Goal: Information Seeking & Learning: Check status

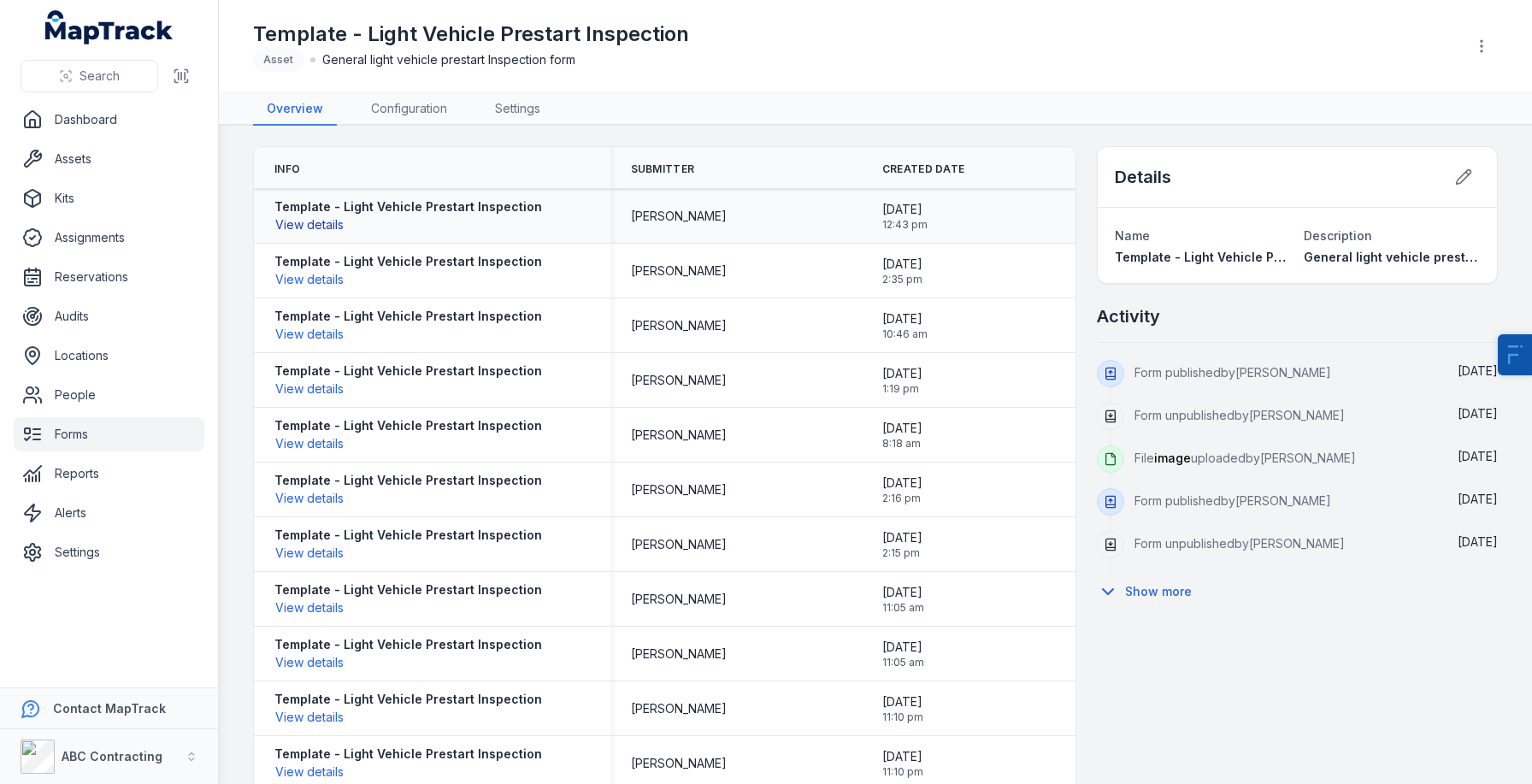
click at [286, 228] on button "View details" at bounding box center [309, 225] width 70 height 19
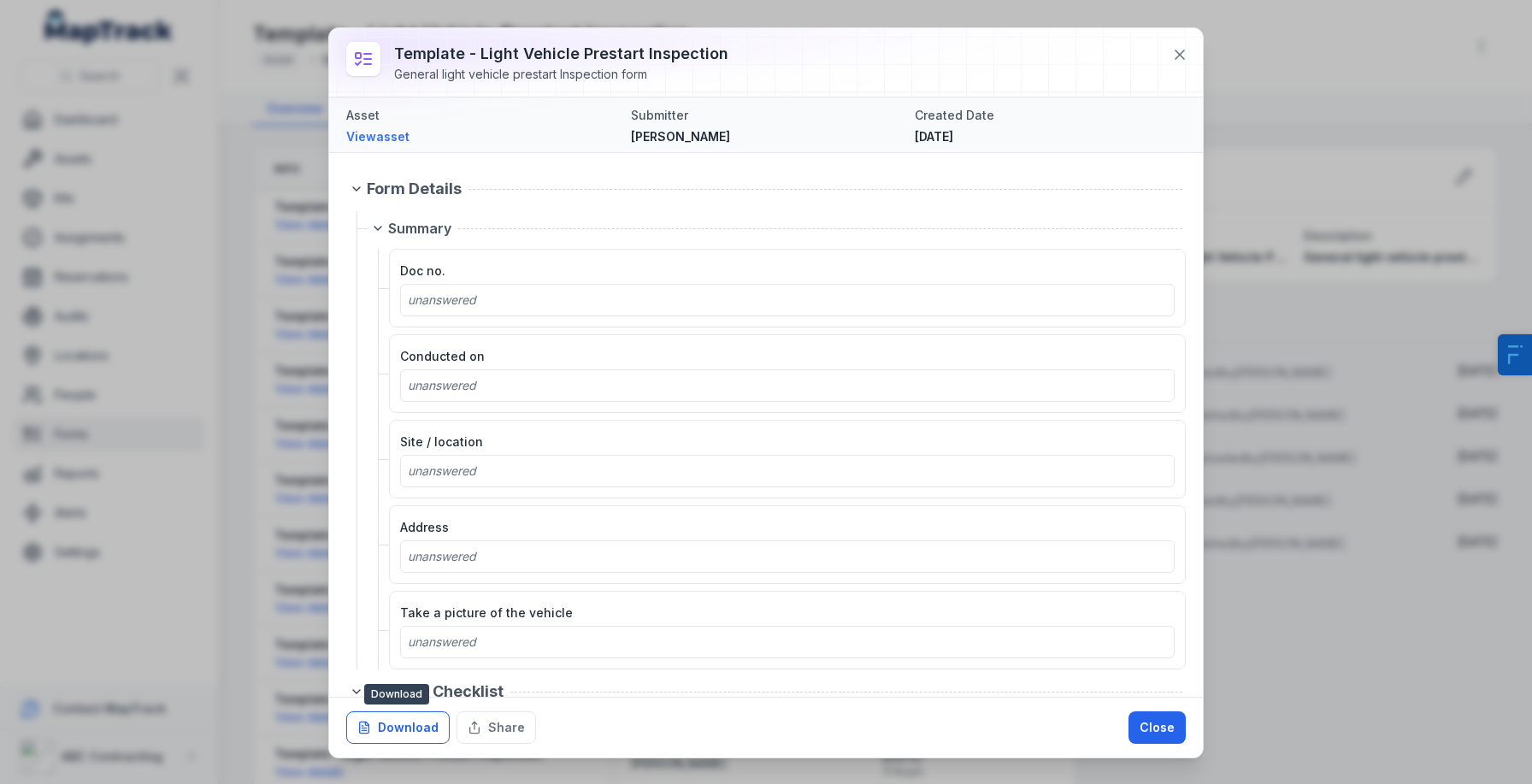
click at [405, 733] on button "Download" at bounding box center [398, 727] width 103 height 33
click at [1169, 715] on button "Close" at bounding box center [1158, 727] width 57 height 33
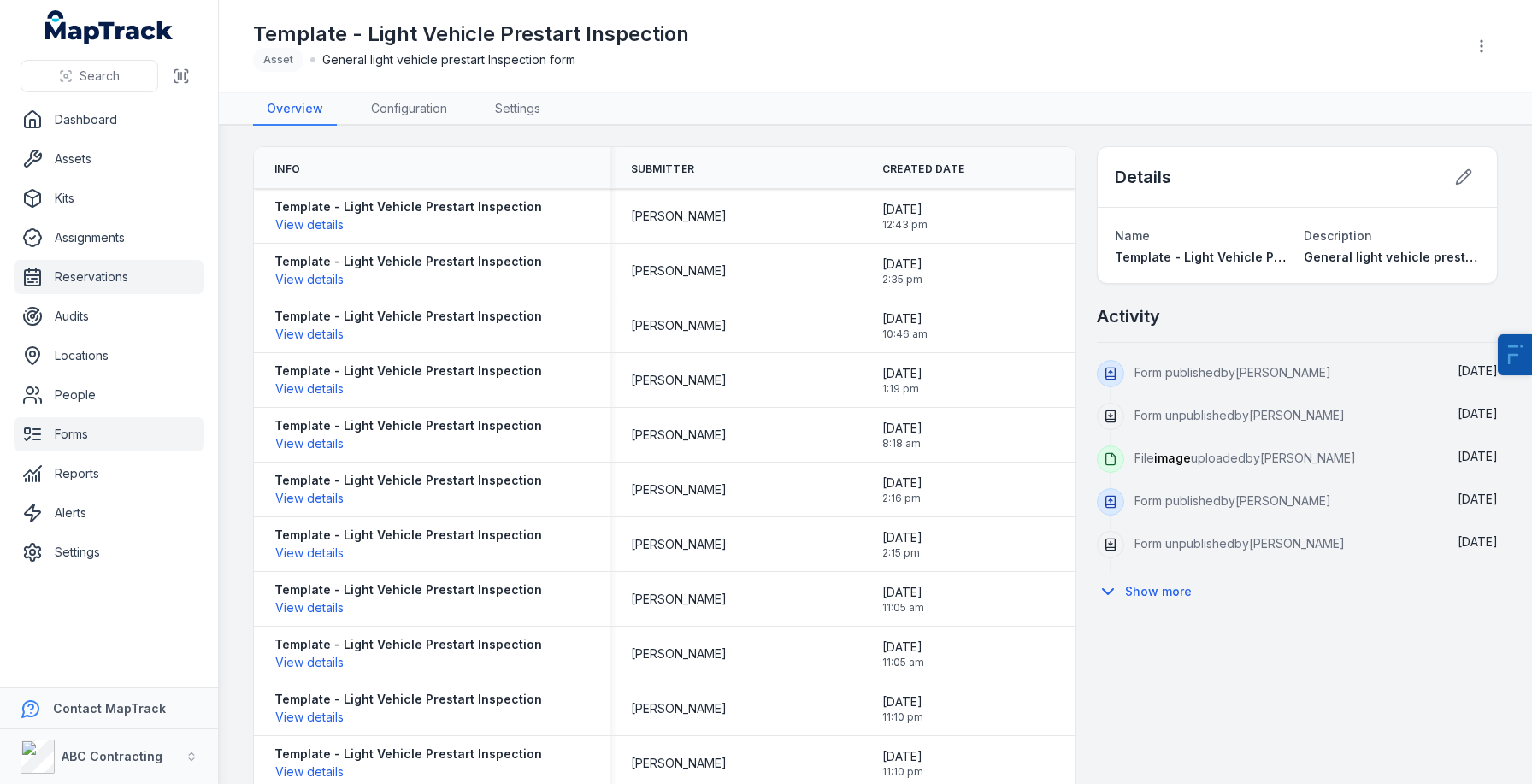
click at [71, 274] on link "Reservations" at bounding box center [109, 277] width 191 height 35
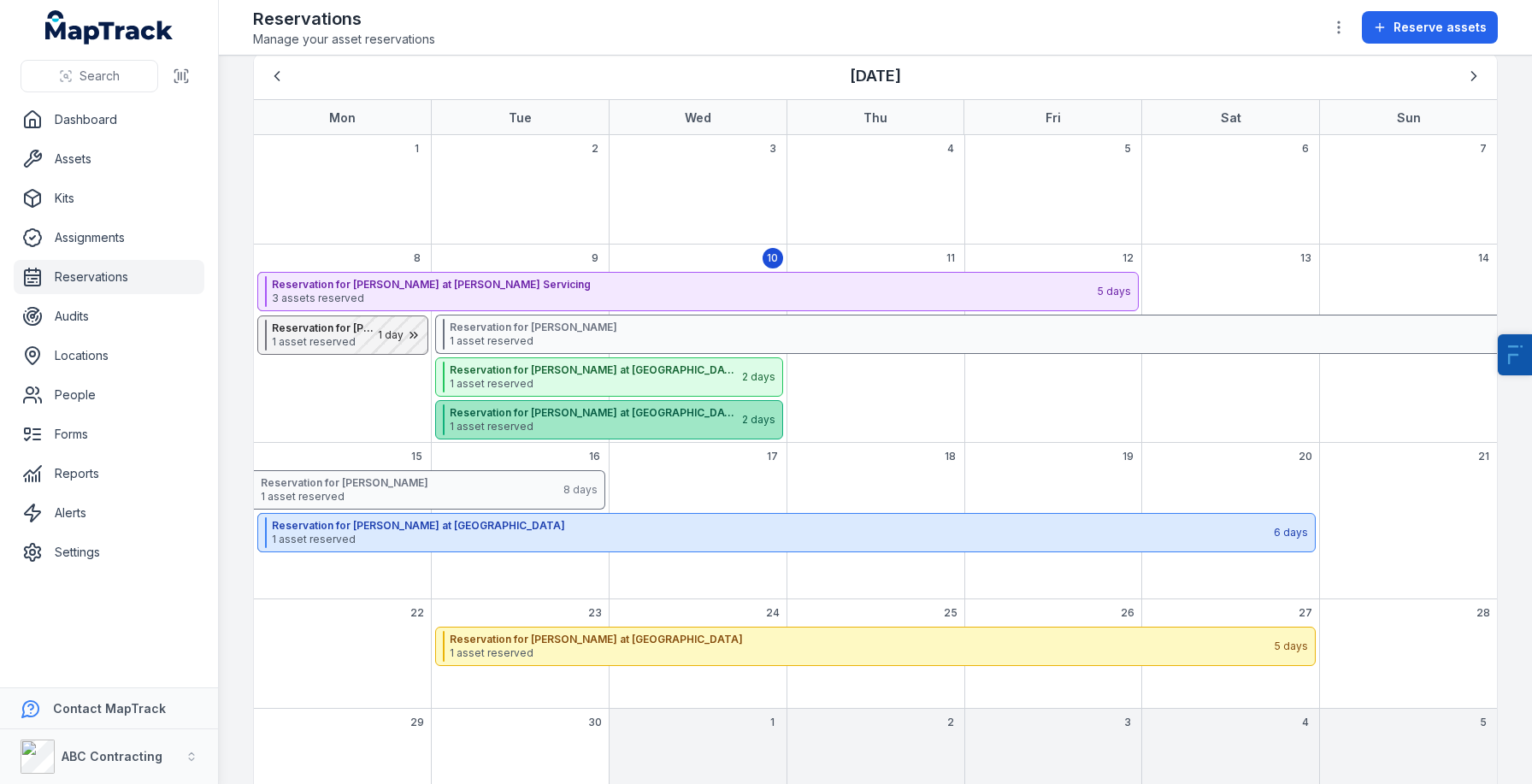
scroll to position [119, 0]
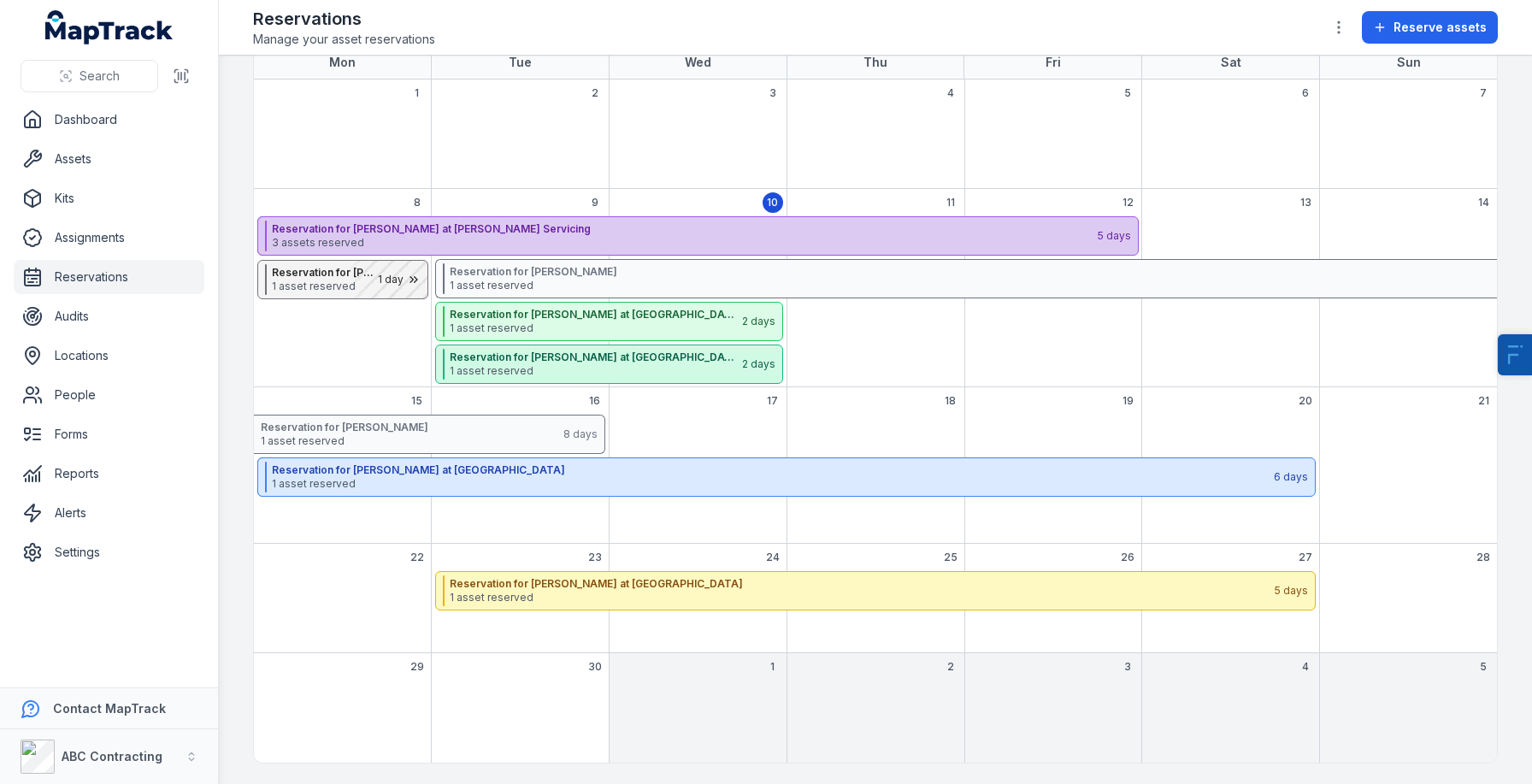
click at [788, 235] on strong "Reservation for [PERSON_NAME] at [PERSON_NAME] Servicing" at bounding box center [684, 230] width 824 height 14
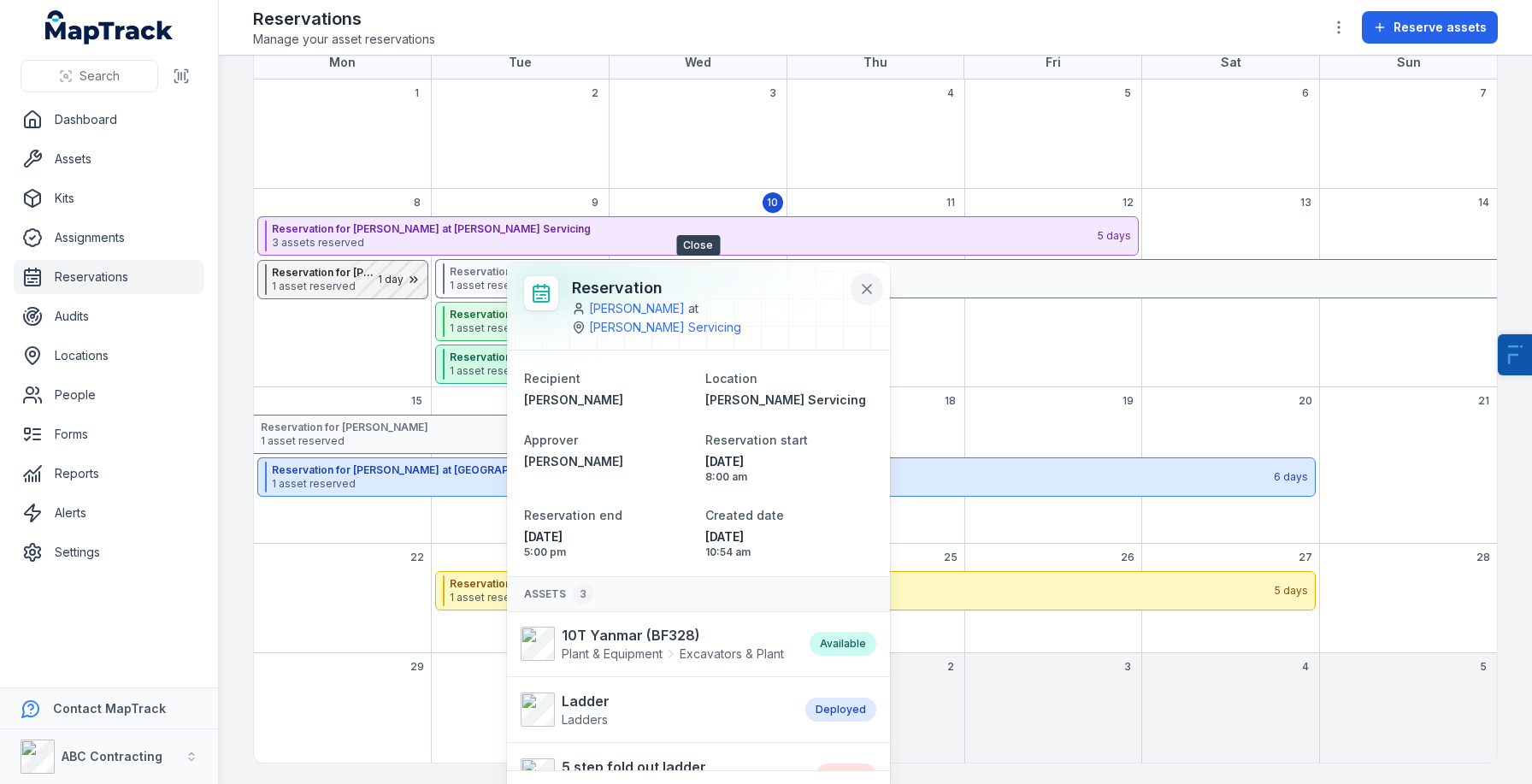
click at [872, 284] on icon at bounding box center [867, 288] width 17 height 17
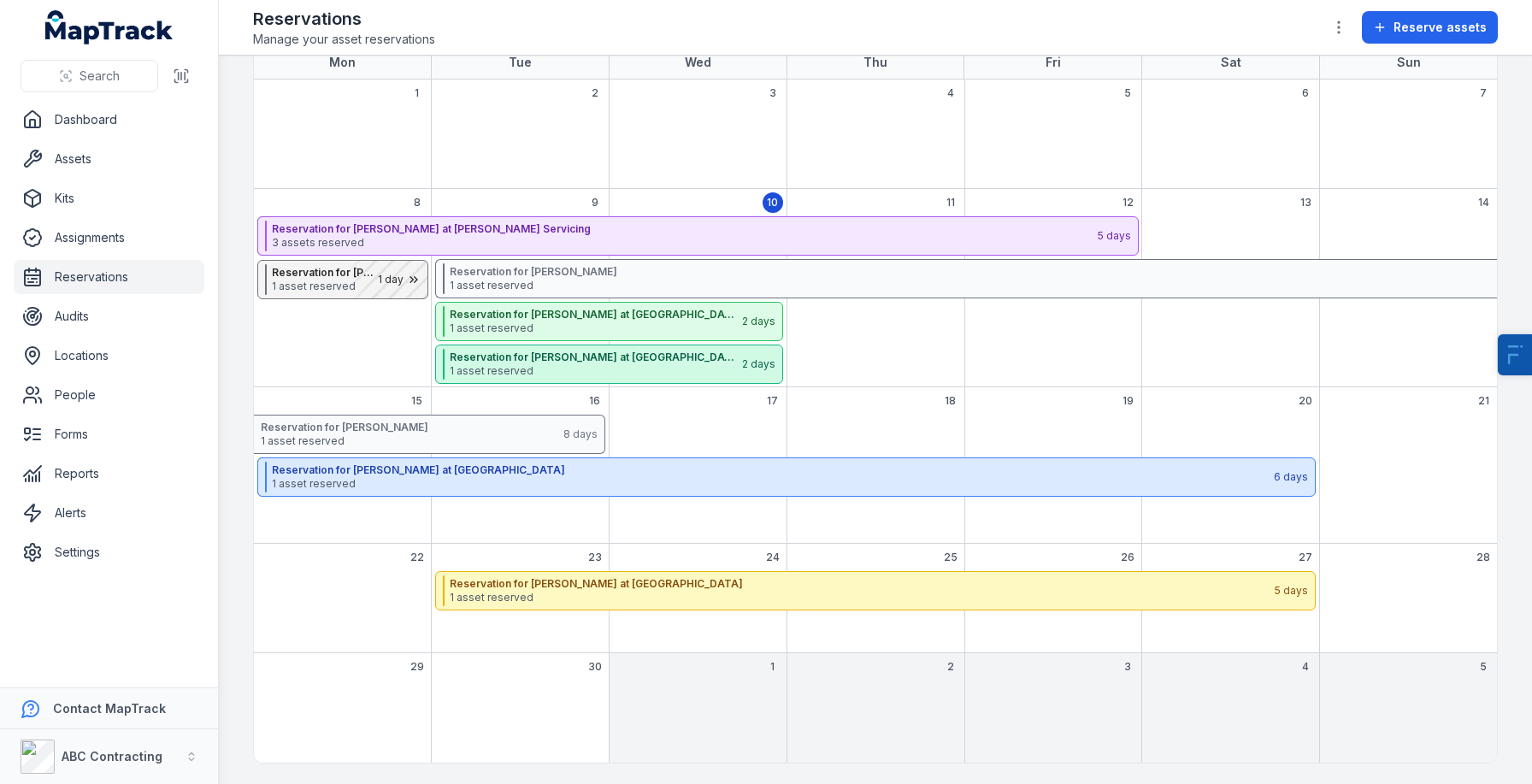
scroll to position [0, 0]
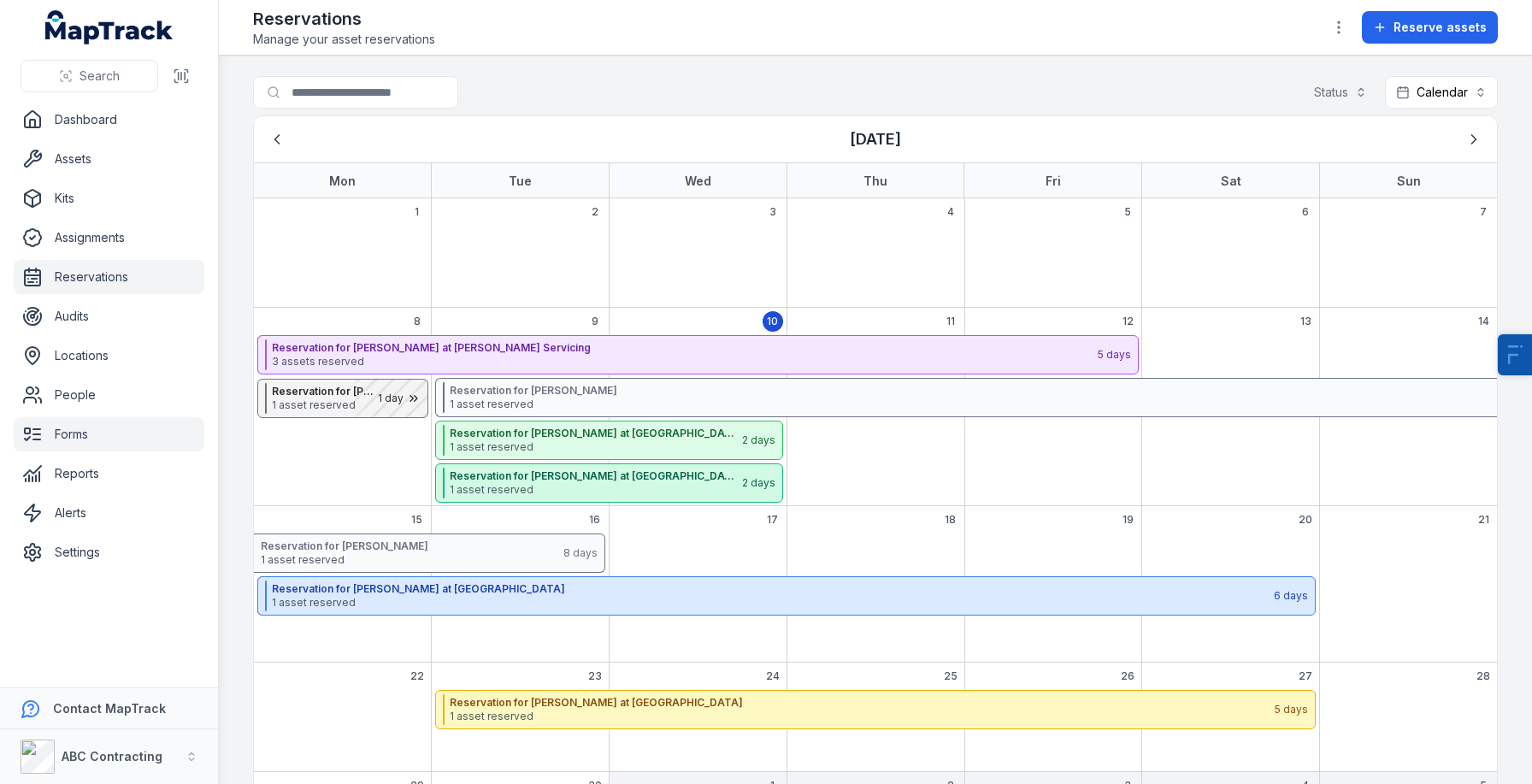
click at [62, 436] on link "Forms" at bounding box center [109, 434] width 191 height 35
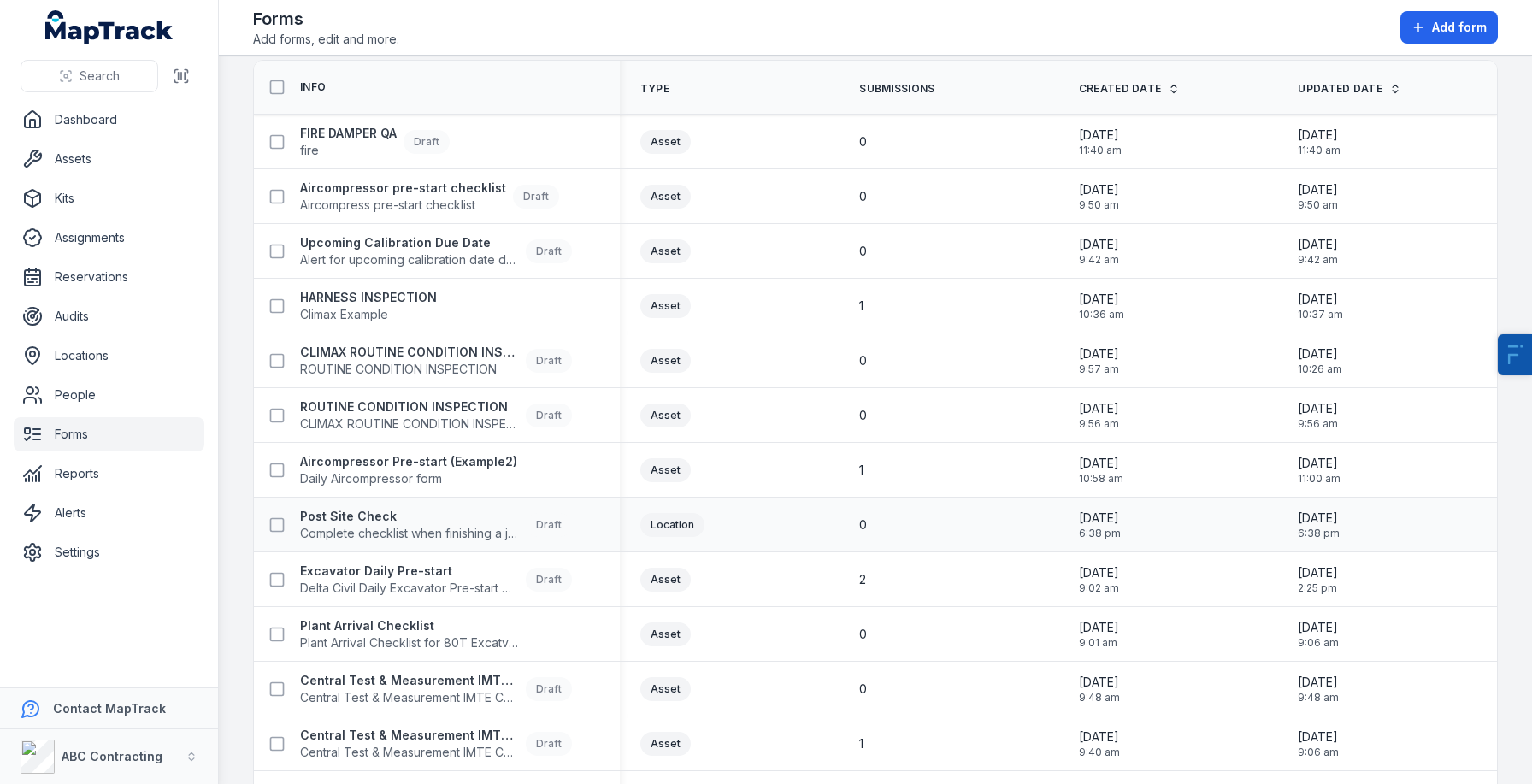
scroll to position [54, 0]
click at [386, 460] on strong "Aircompressor Pre-start (Example2)" at bounding box center [408, 462] width 217 height 17
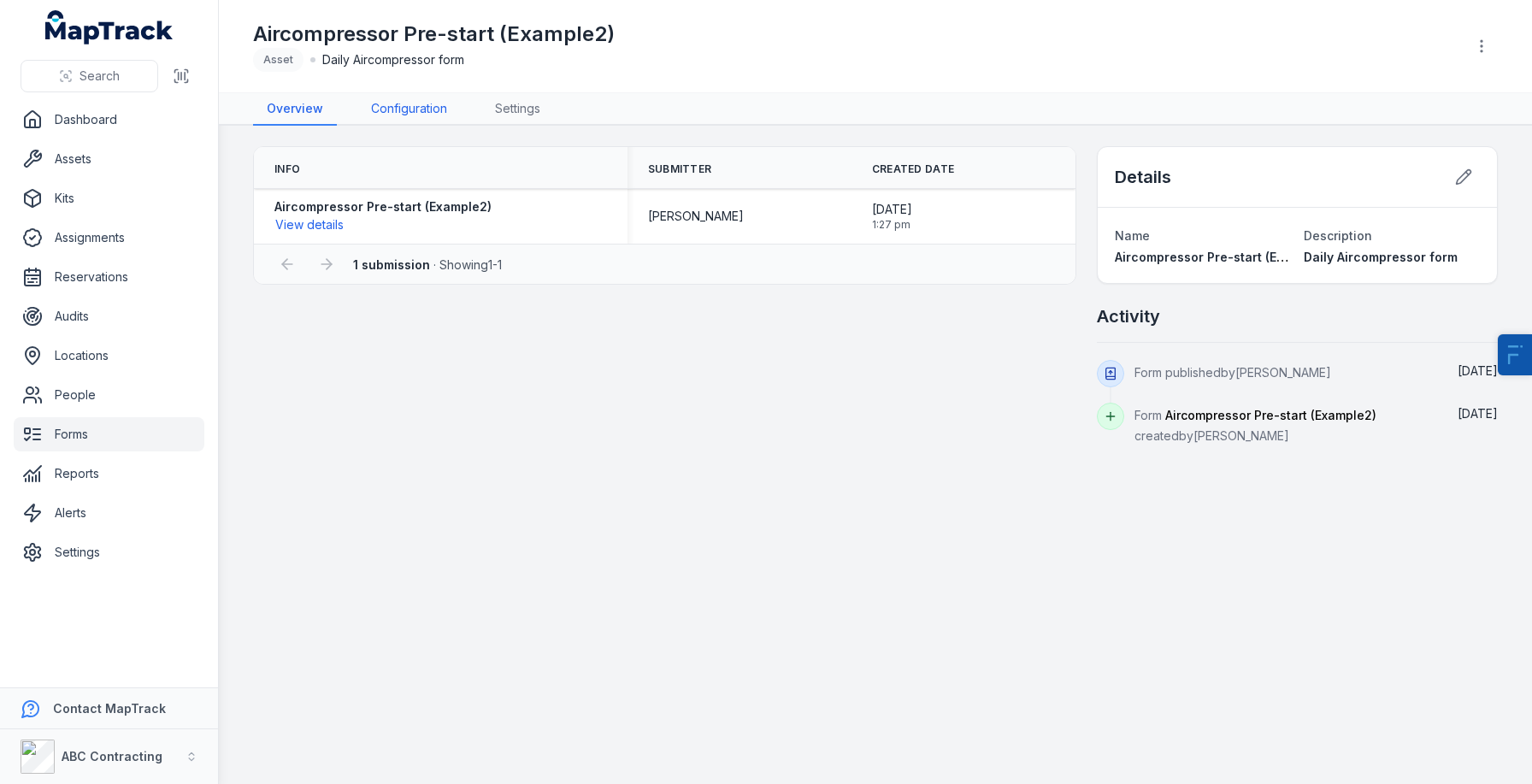
click at [419, 110] on link "Configuration" at bounding box center [409, 109] width 103 height 33
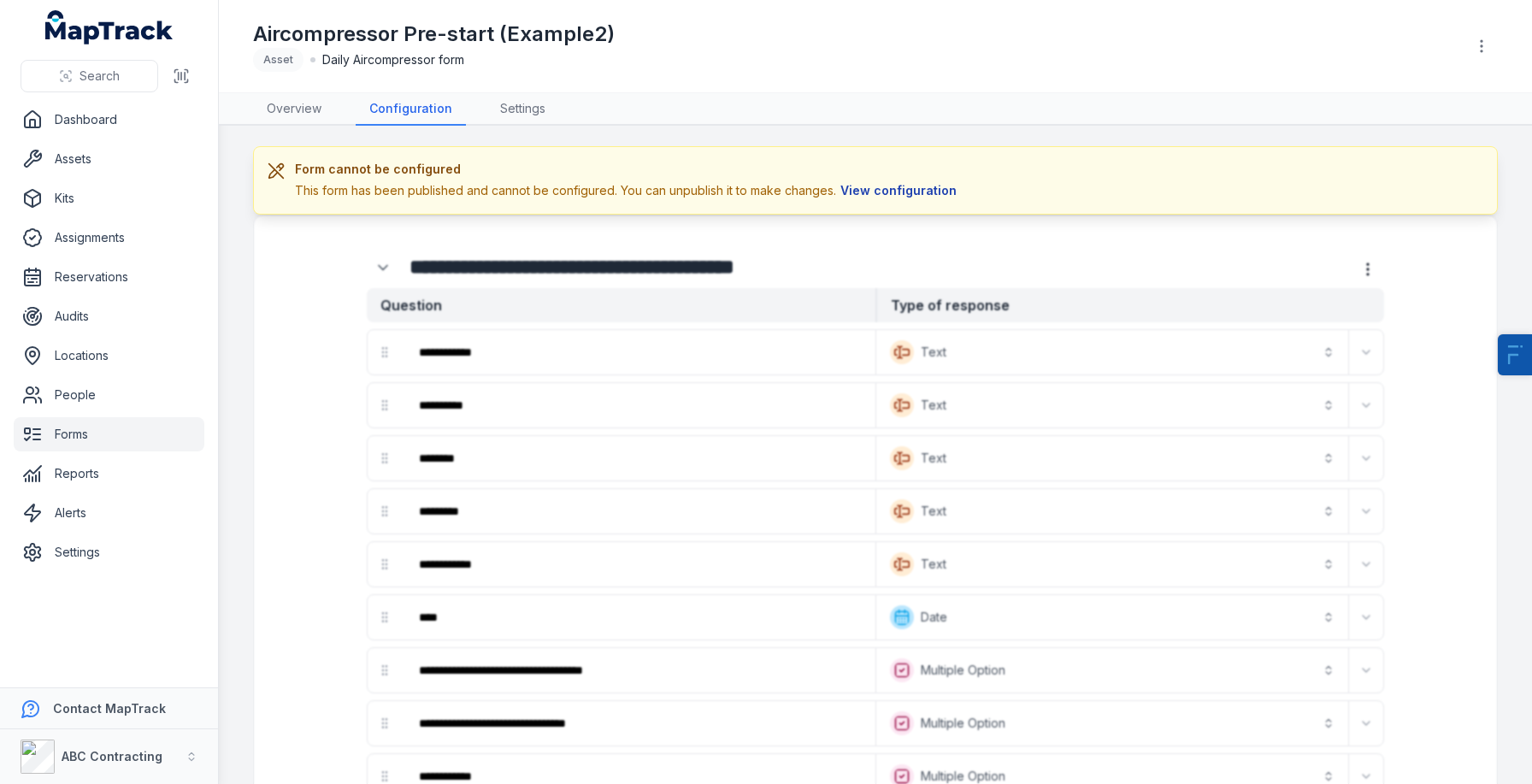
click at [871, 197] on button "View configuration" at bounding box center [899, 190] width 125 height 19
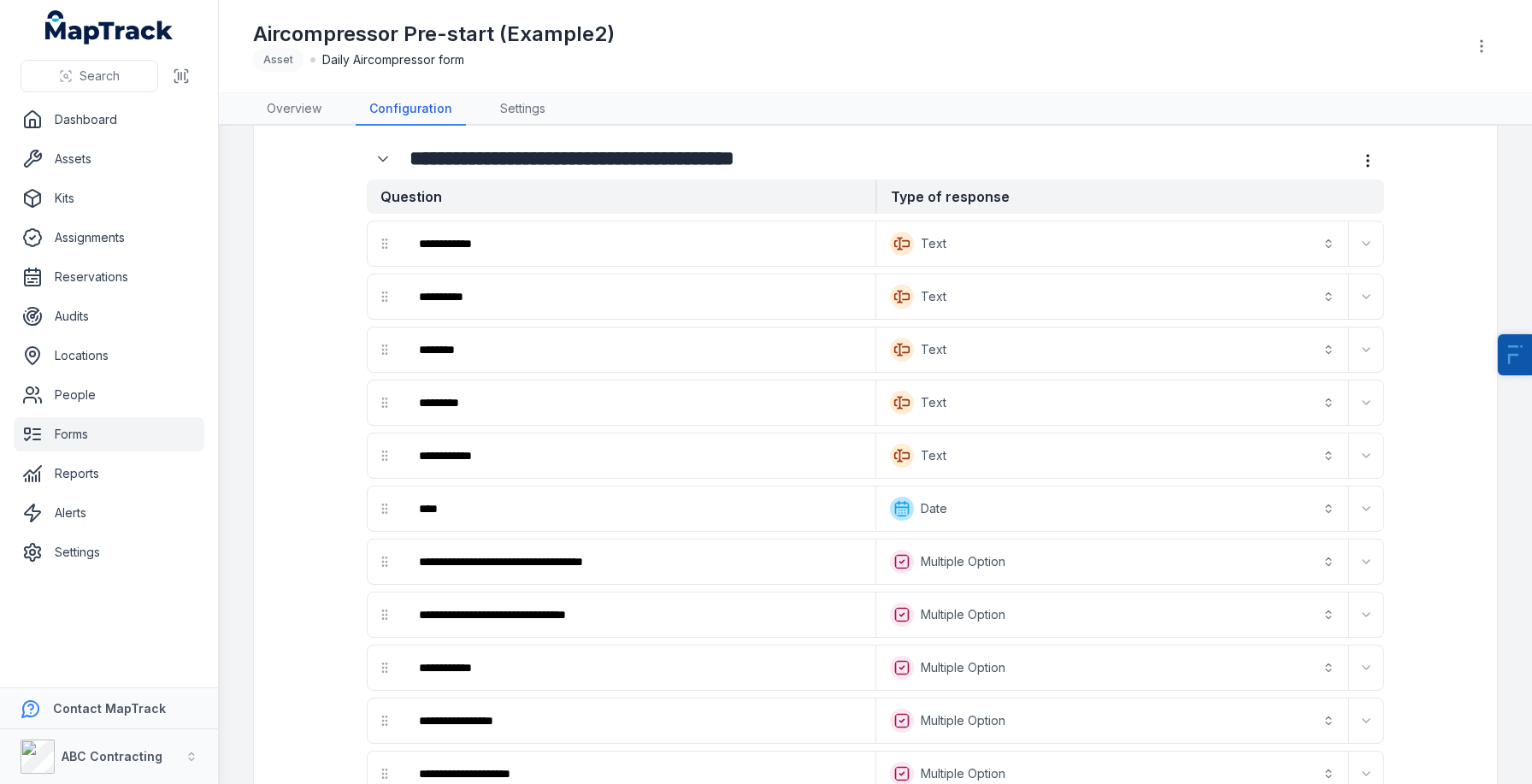
scroll to position [44, 0]
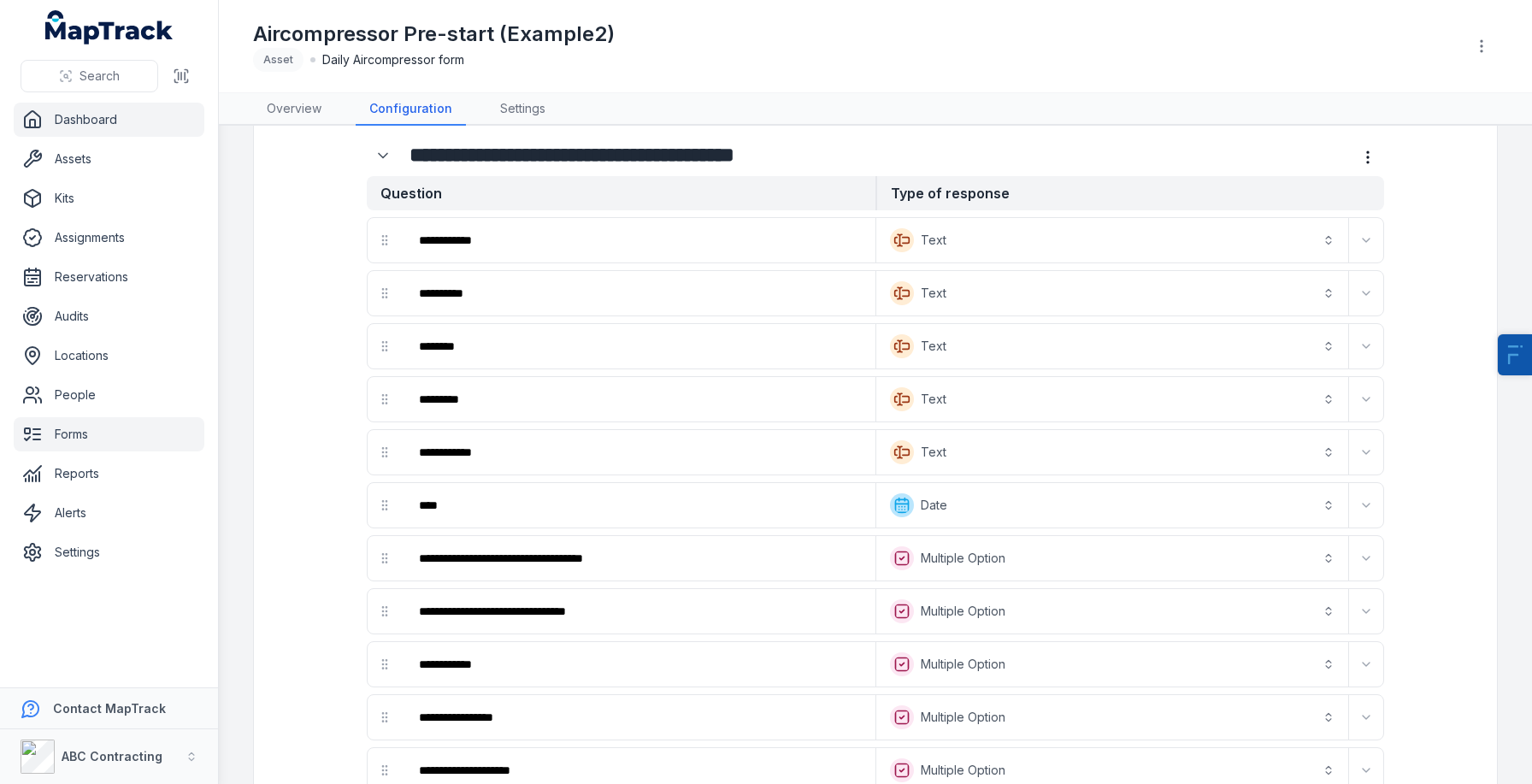
click at [106, 125] on link "Dashboard" at bounding box center [109, 120] width 191 height 35
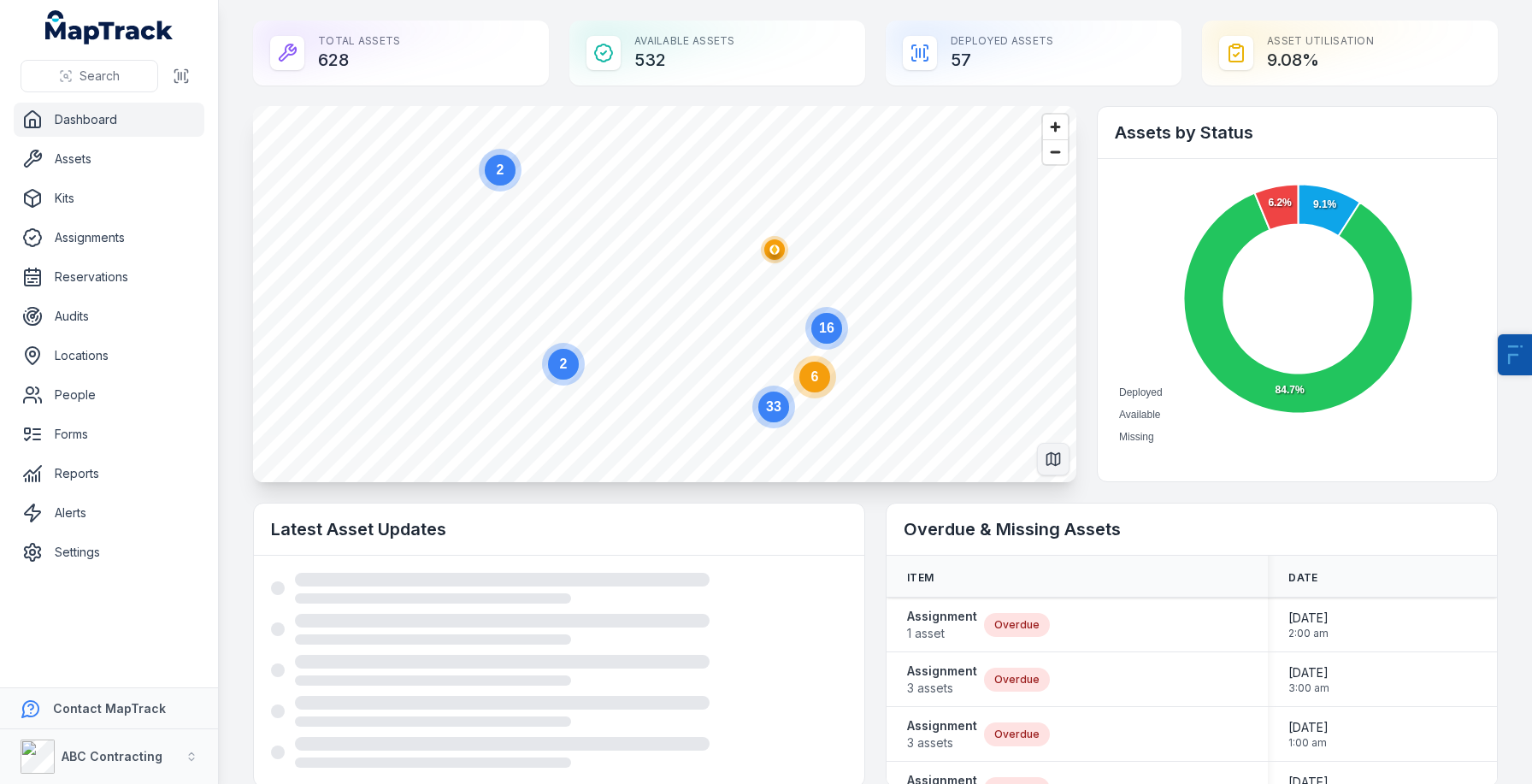
click at [1060, 461] on icon "Switch to Map View" at bounding box center [1053, 459] width 13 height 13
click at [822, 379] on circle at bounding box center [814, 376] width 31 height 31
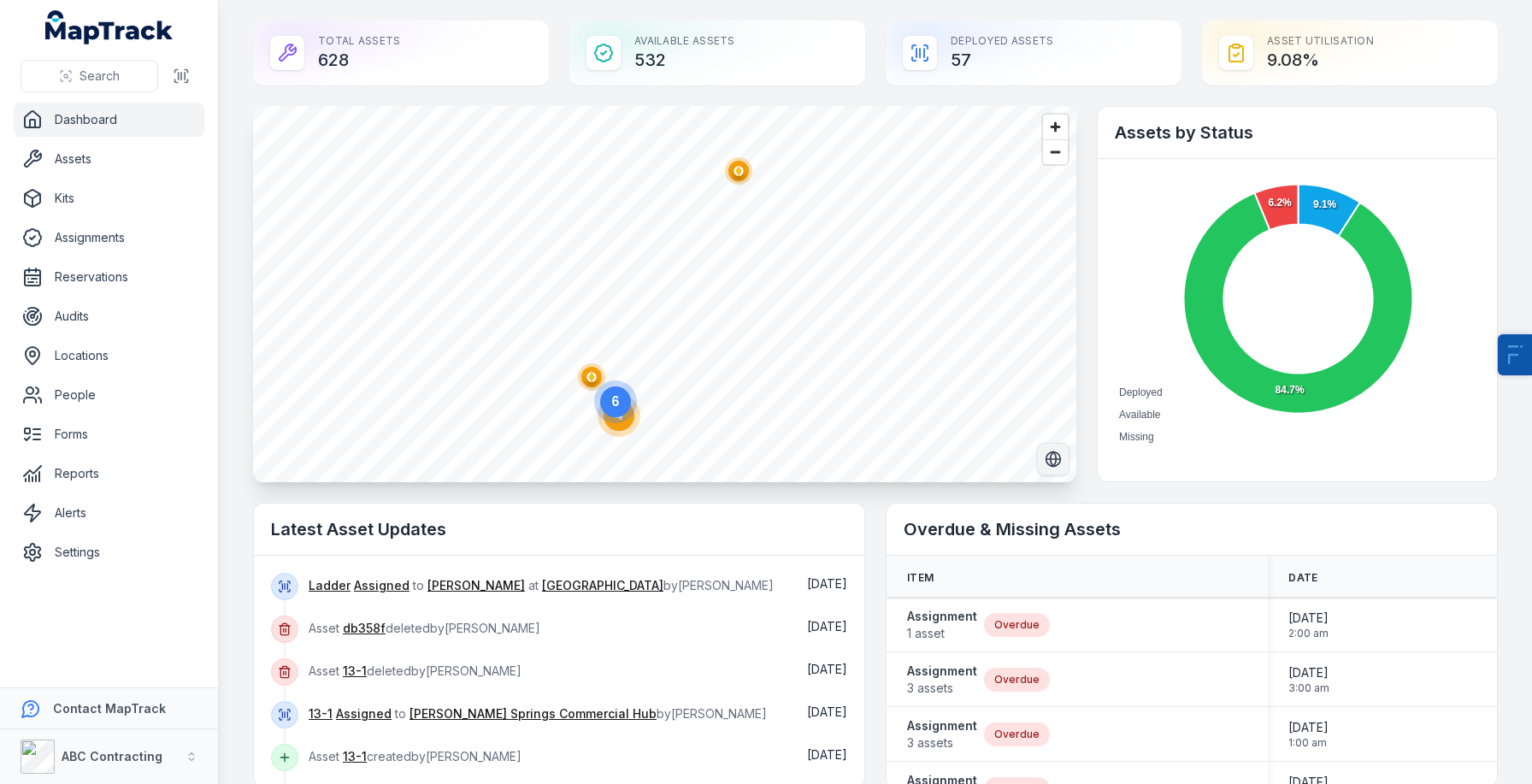
click at [624, 430] on circle at bounding box center [619, 415] width 43 height 43
click at [712, 323] on icon "@keyframes ping-animation { 0% { transform: scale(0.8); opacity: 0.5; } 100% { …" at bounding box center [723, 309] width 35 height 35
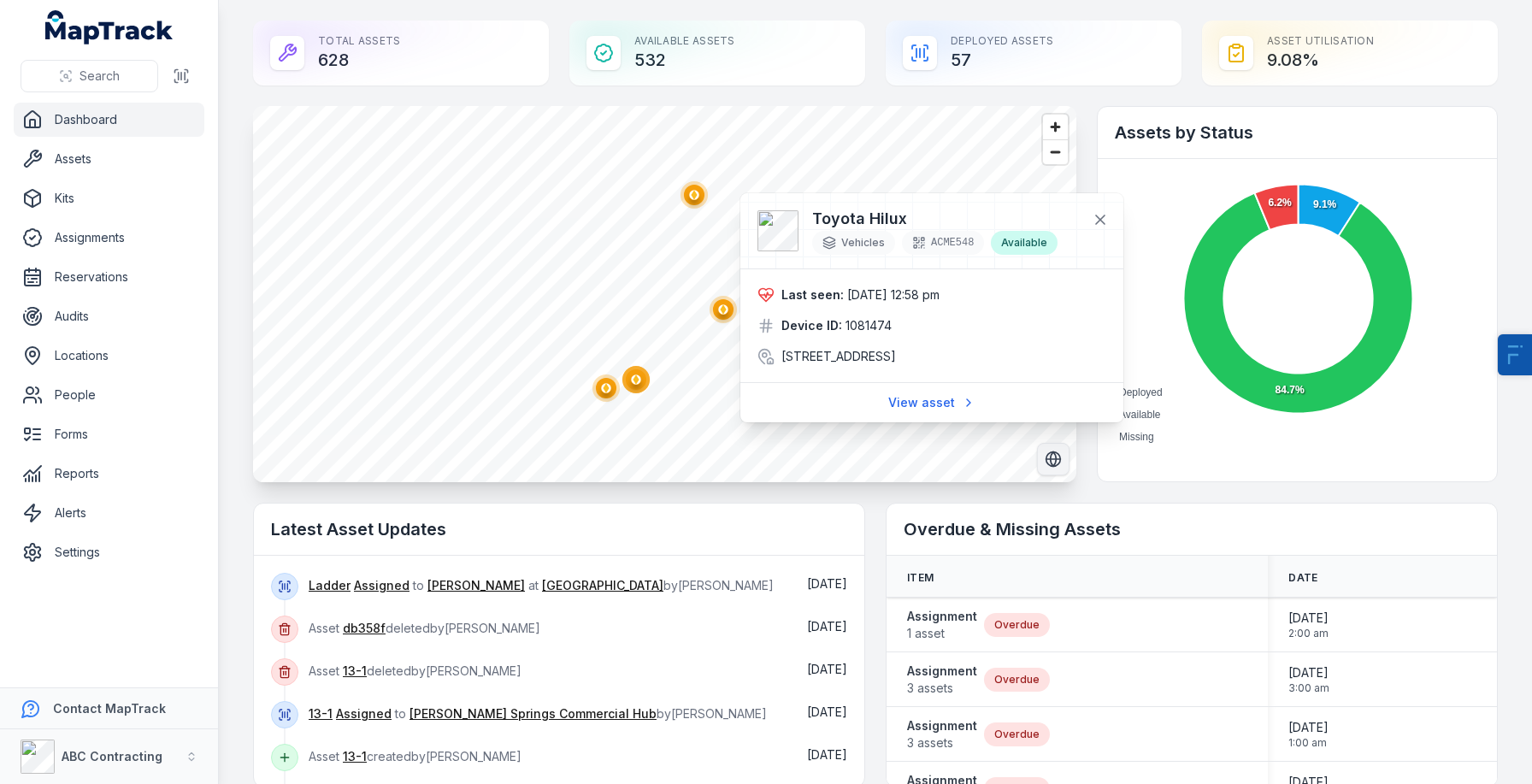
drag, startPoint x: 849, startPoint y: 293, endPoint x: 970, endPoint y: 305, distance: 121.6
click at [970, 305] on div "Last seen: [DATE] 12:58 pm Device ID: 1081474 [STREET_ADDRESS]" at bounding box center [932, 325] width 349 height 78
click at [930, 300] on span "[DATE] 12:58 pm" at bounding box center [893, 294] width 92 height 15
drag, startPoint x: 914, startPoint y: 300, endPoint x: 974, endPoint y: 300, distance: 60.0
click at [974, 300] on div "Last seen: [DATE] 12:58 pm" at bounding box center [932, 294] width 349 height 17
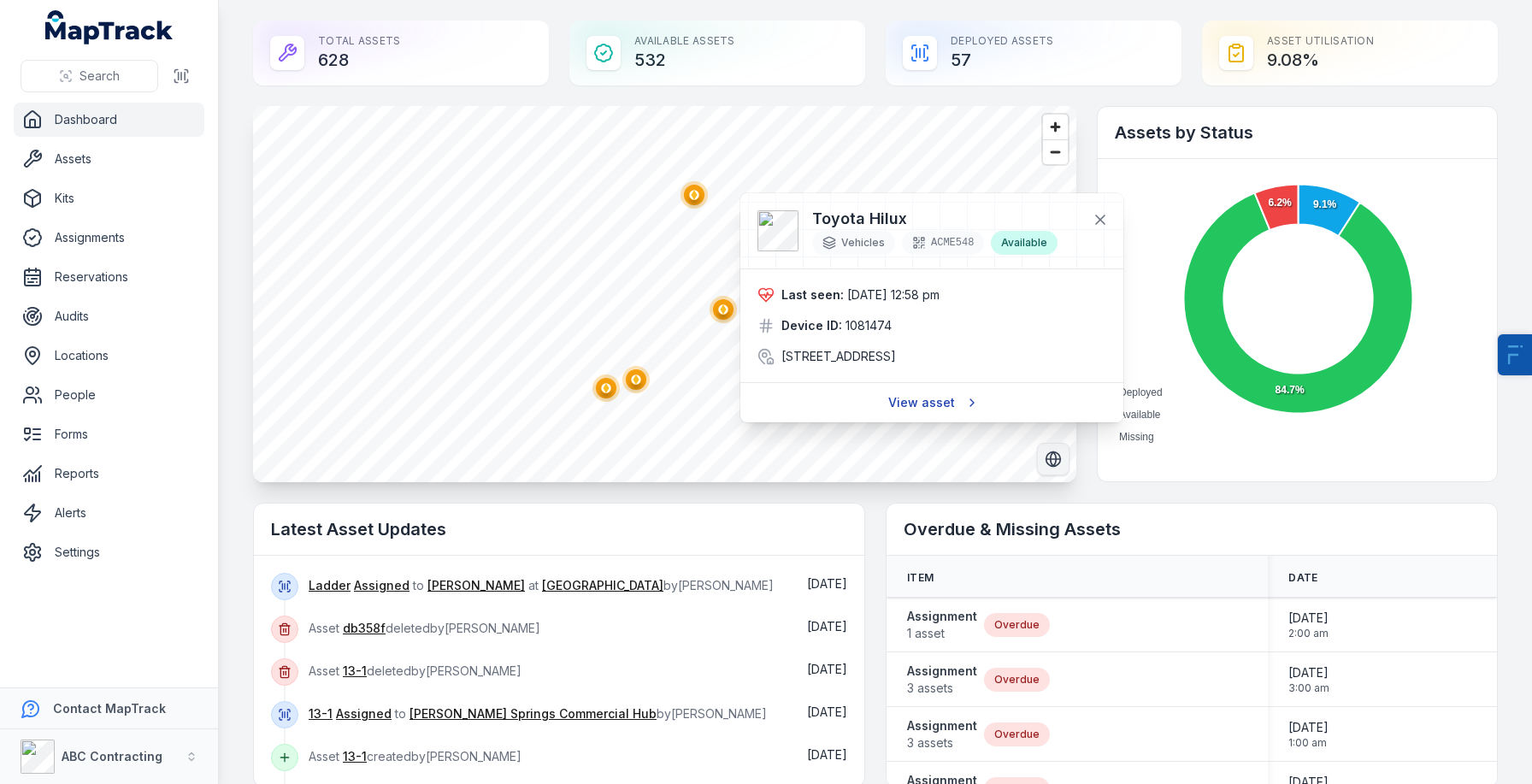
click at [917, 419] on link "View asset" at bounding box center [932, 402] width 110 height 33
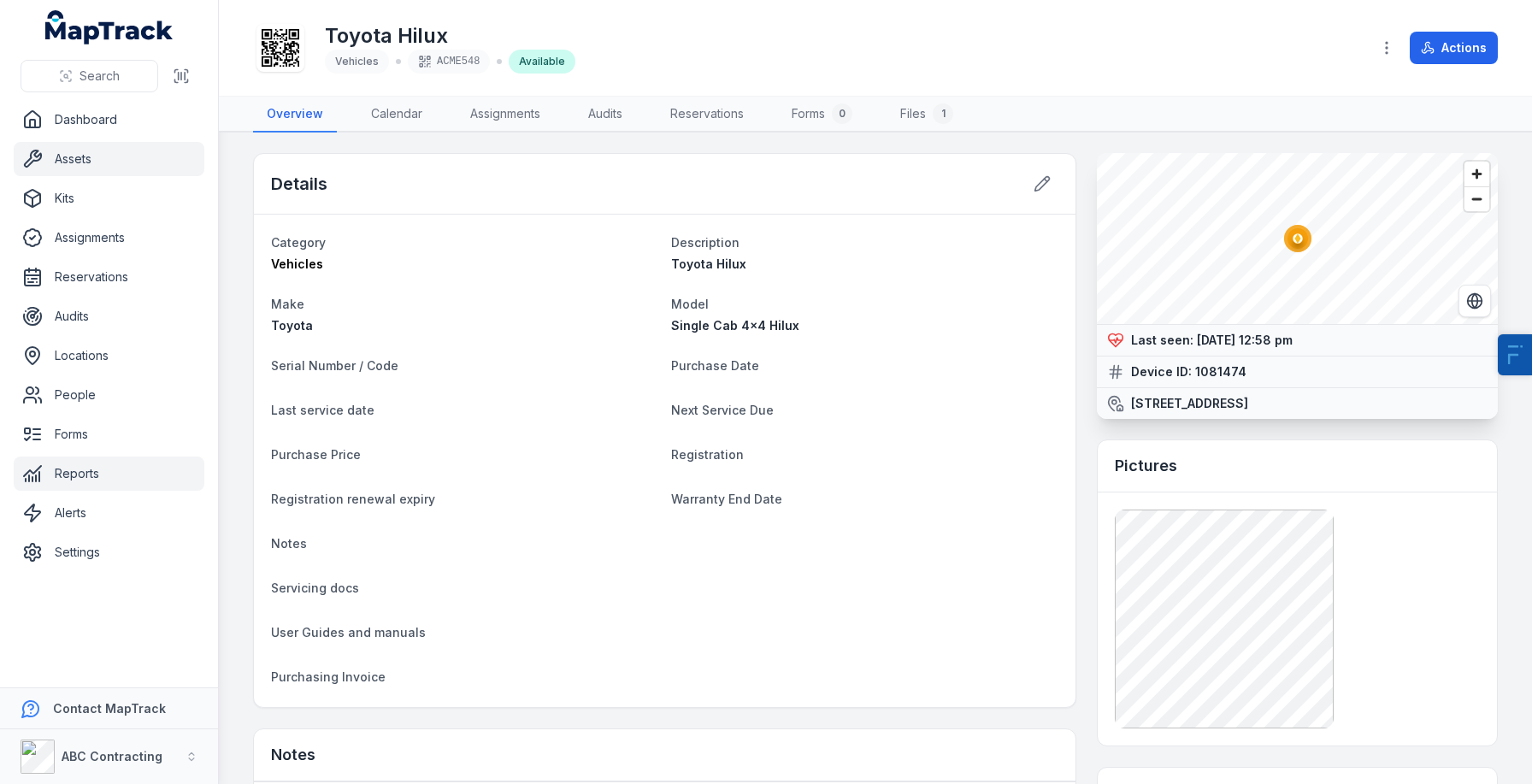
click at [80, 480] on link "Reports" at bounding box center [109, 473] width 191 height 35
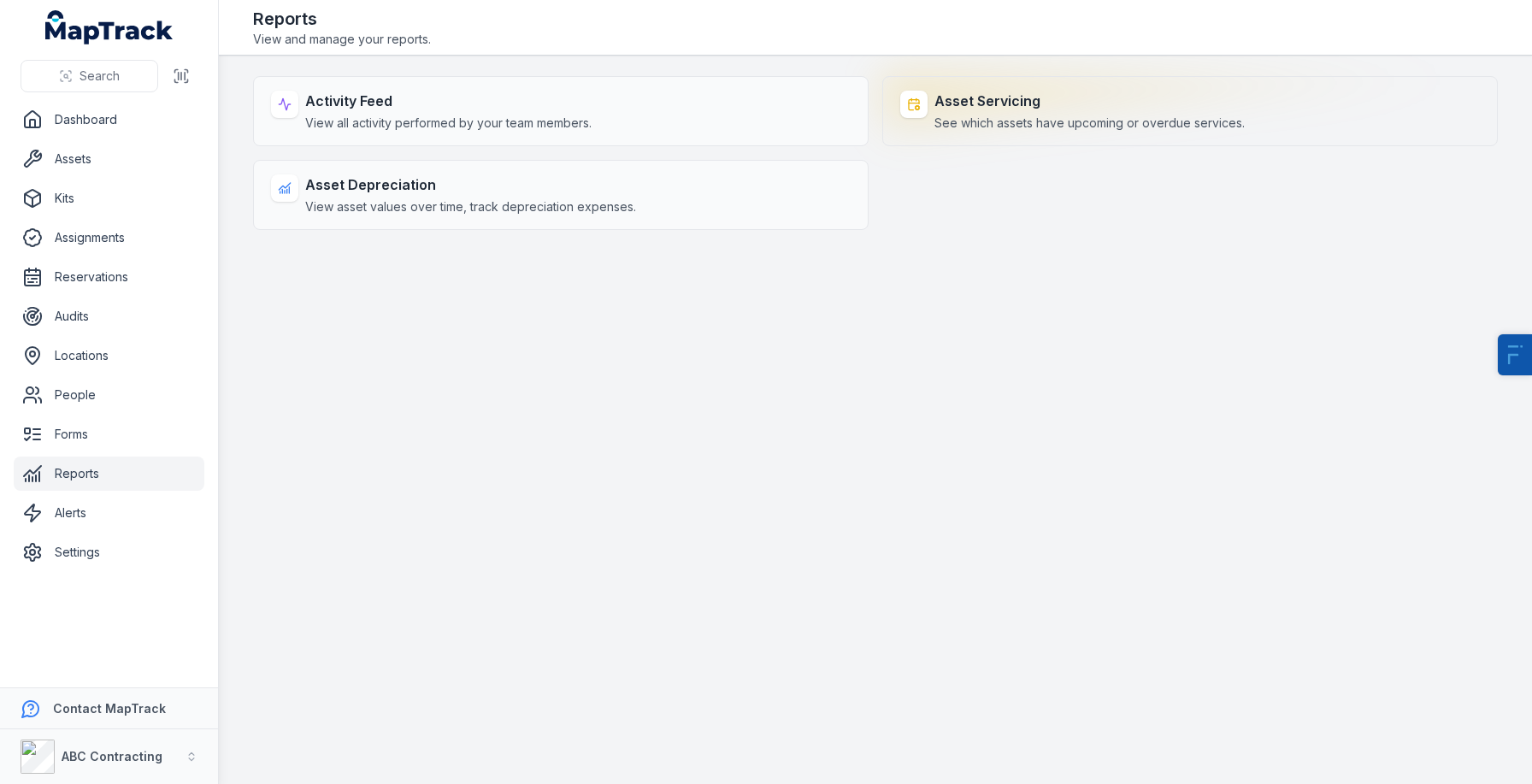
click at [1005, 125] on span "See which assets have upcoming or overdue services." at bounding box center [1089, 123] width 310 height 17
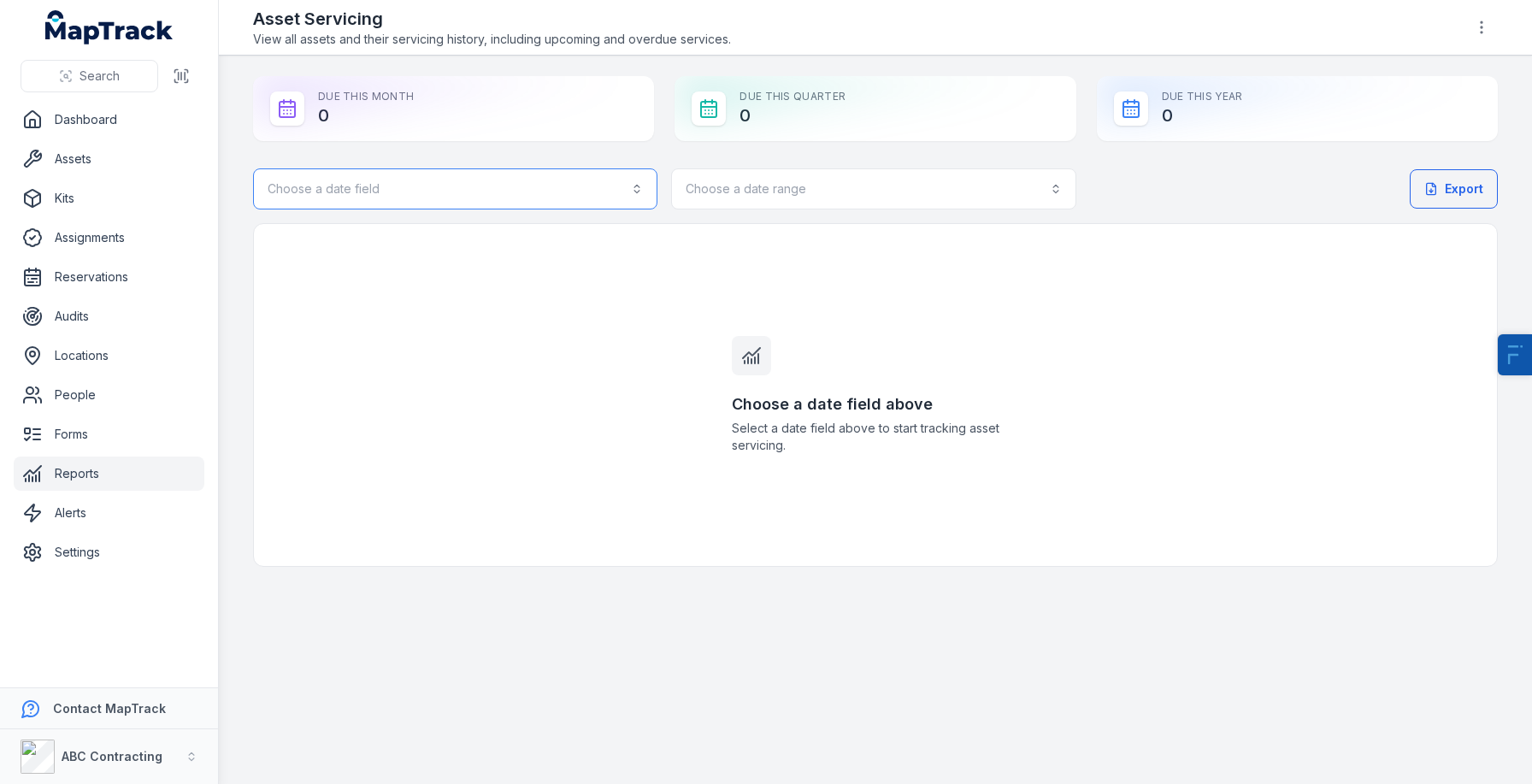
click at [426, 191] on button "Choose a date field" at bounding box center [456, 188] width 404 height 41
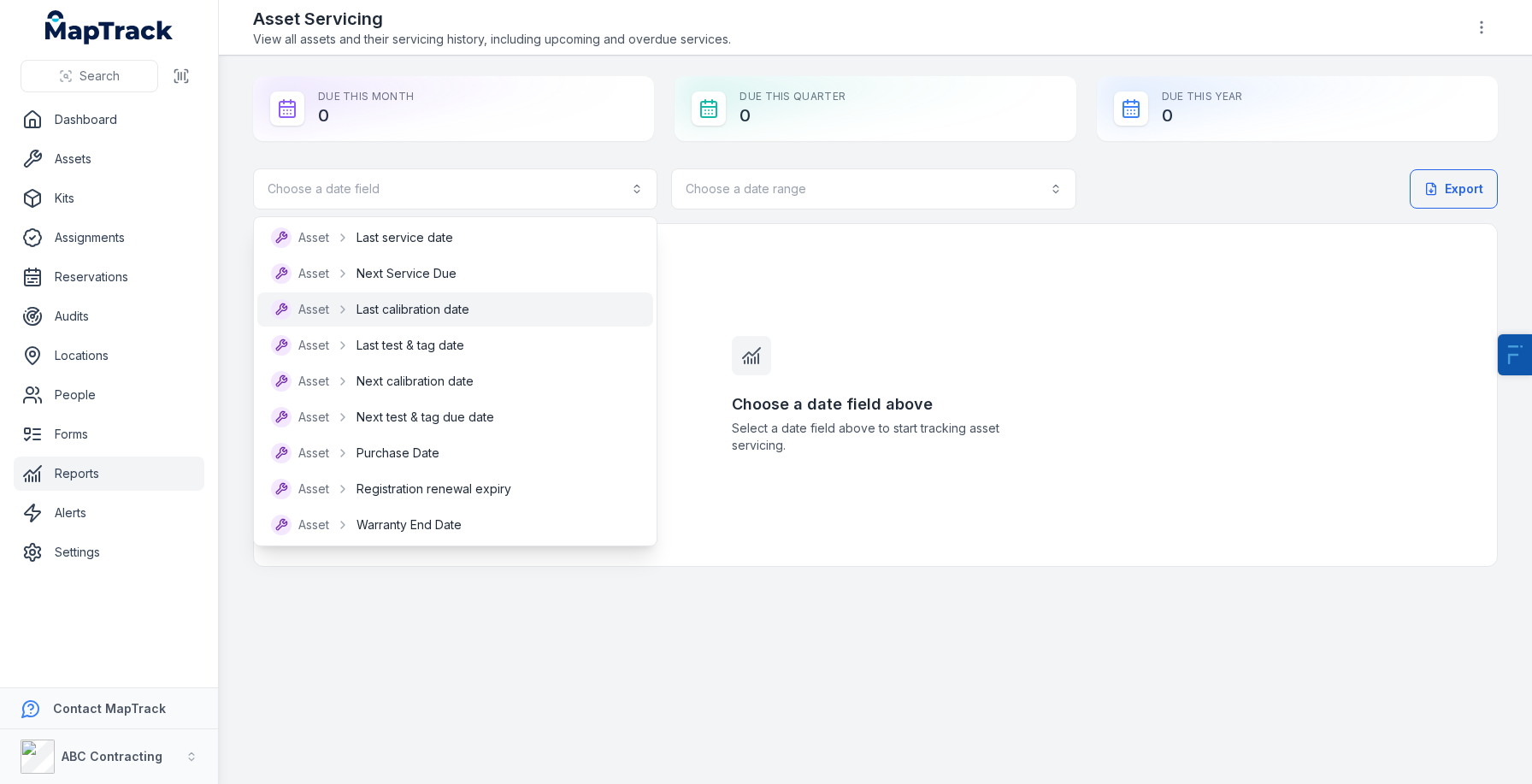
click at [444, 306] on span "Last calibration date" at bounding box center [413, 309] width 113 height 17
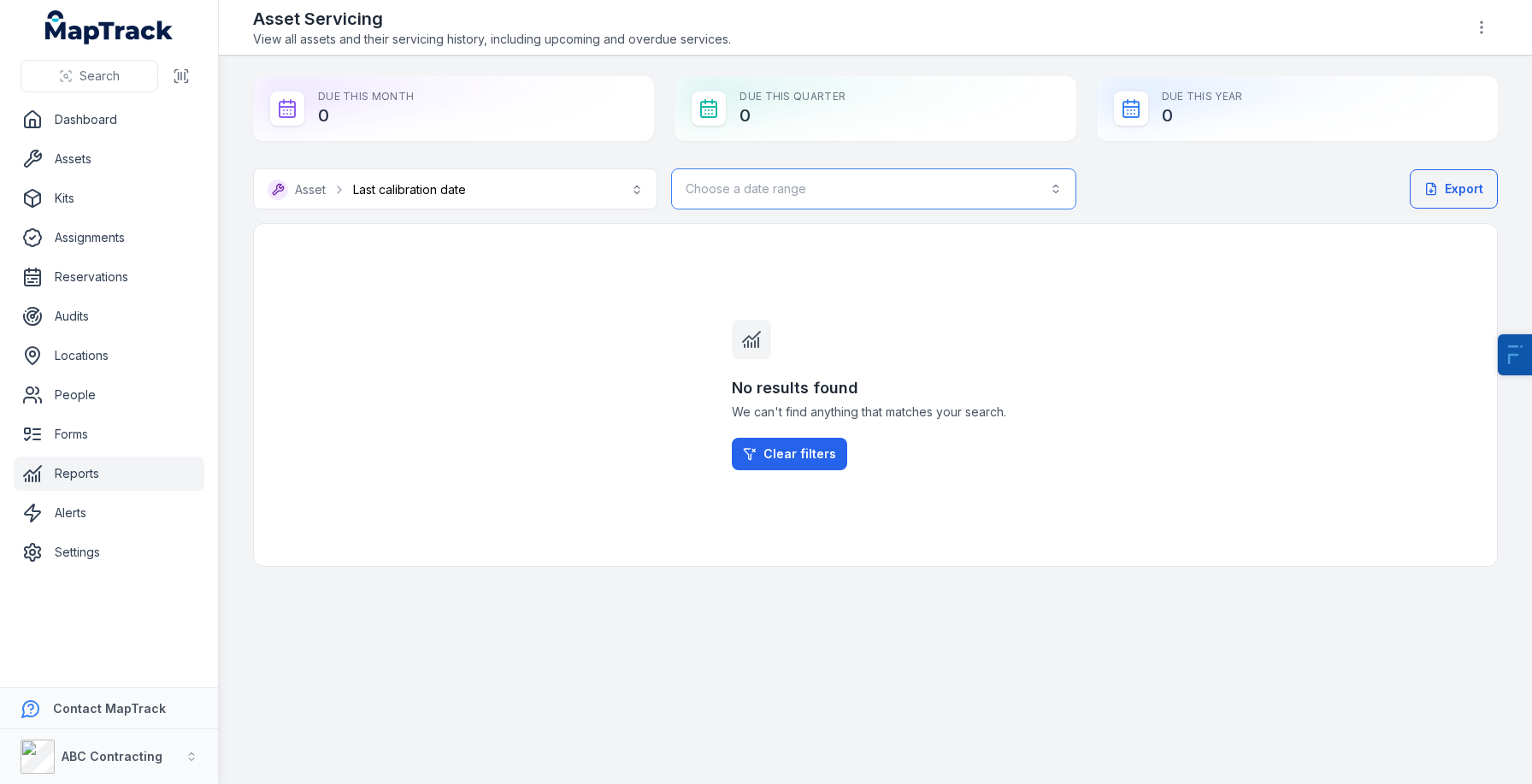
click at [888, 183] on button "Choose a date range" at bounding box center [873, 188] width 404 height 41
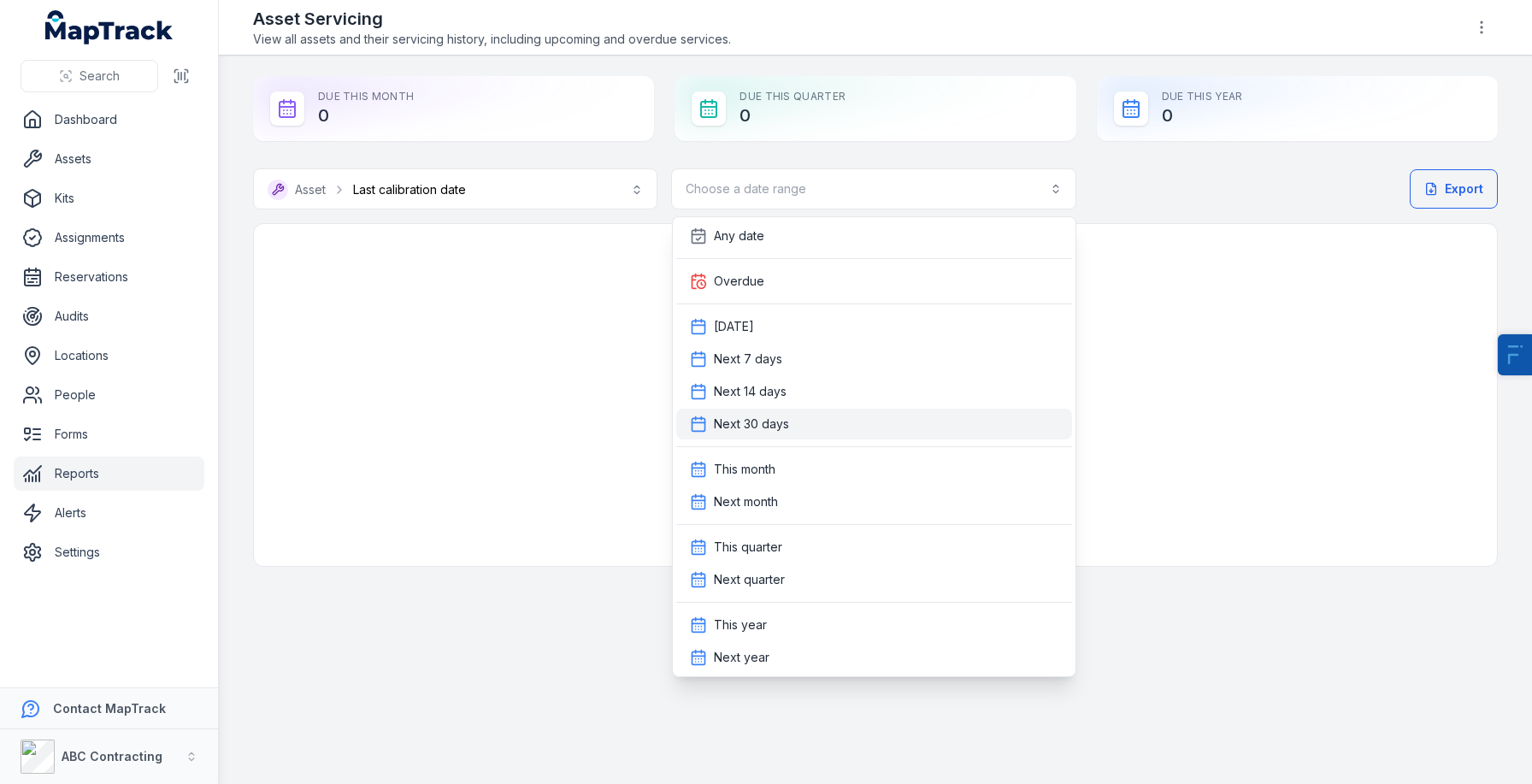
click at [804, 429] on div "Next 30 days" at bounding box center [874, 424] width 368 height 17
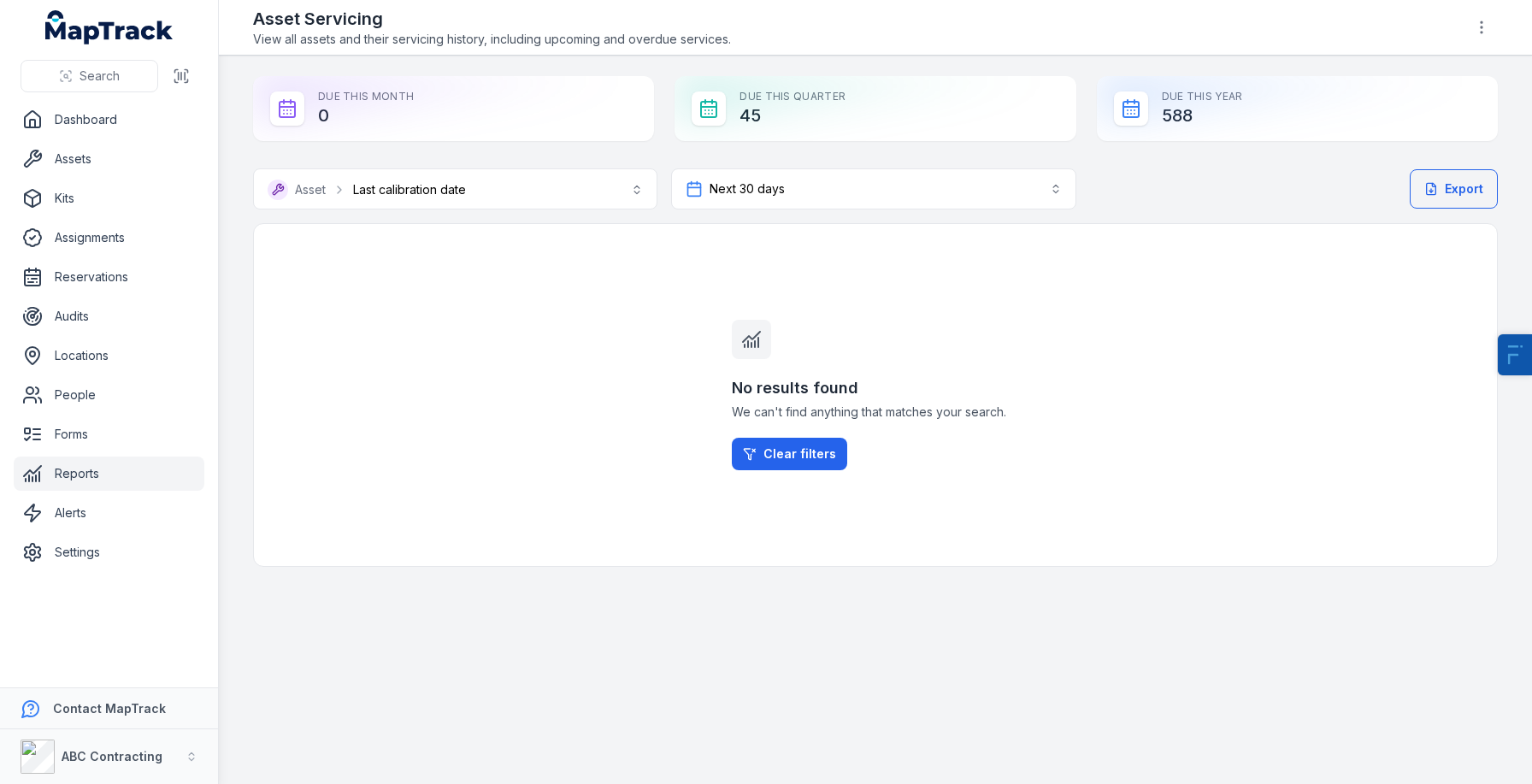
click at [634, 327] on div "No results found We can't find anything that matches your search. Clear filters" at bounding box center [875, 394] width 1245 height 343
click at [846, 201] on button "Next 30 days *******" at bounding box center [873, 188] width 404 height 41
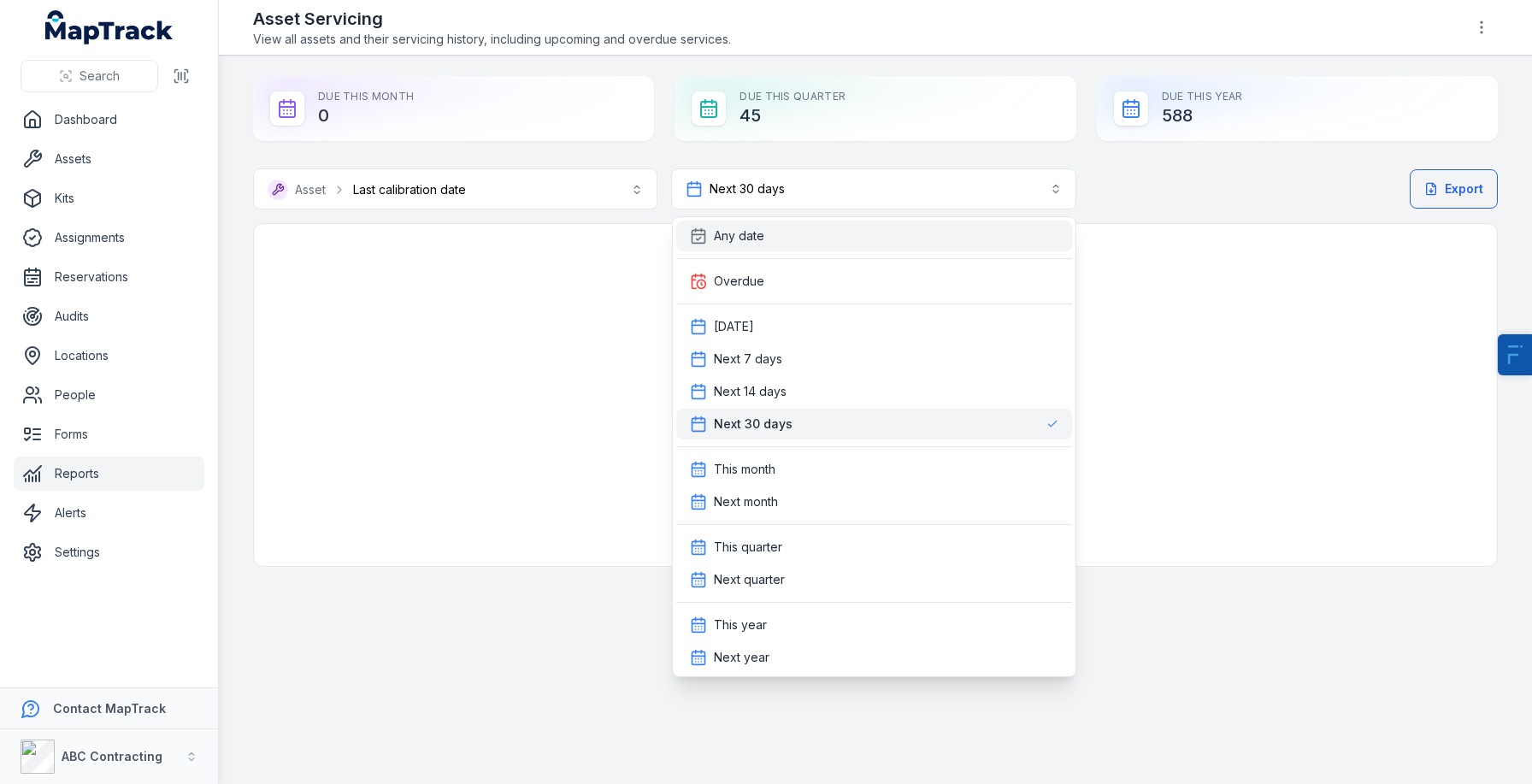
click at [731, 234] on span "Any date" at bounding box center [739, 236] width 51 height 17
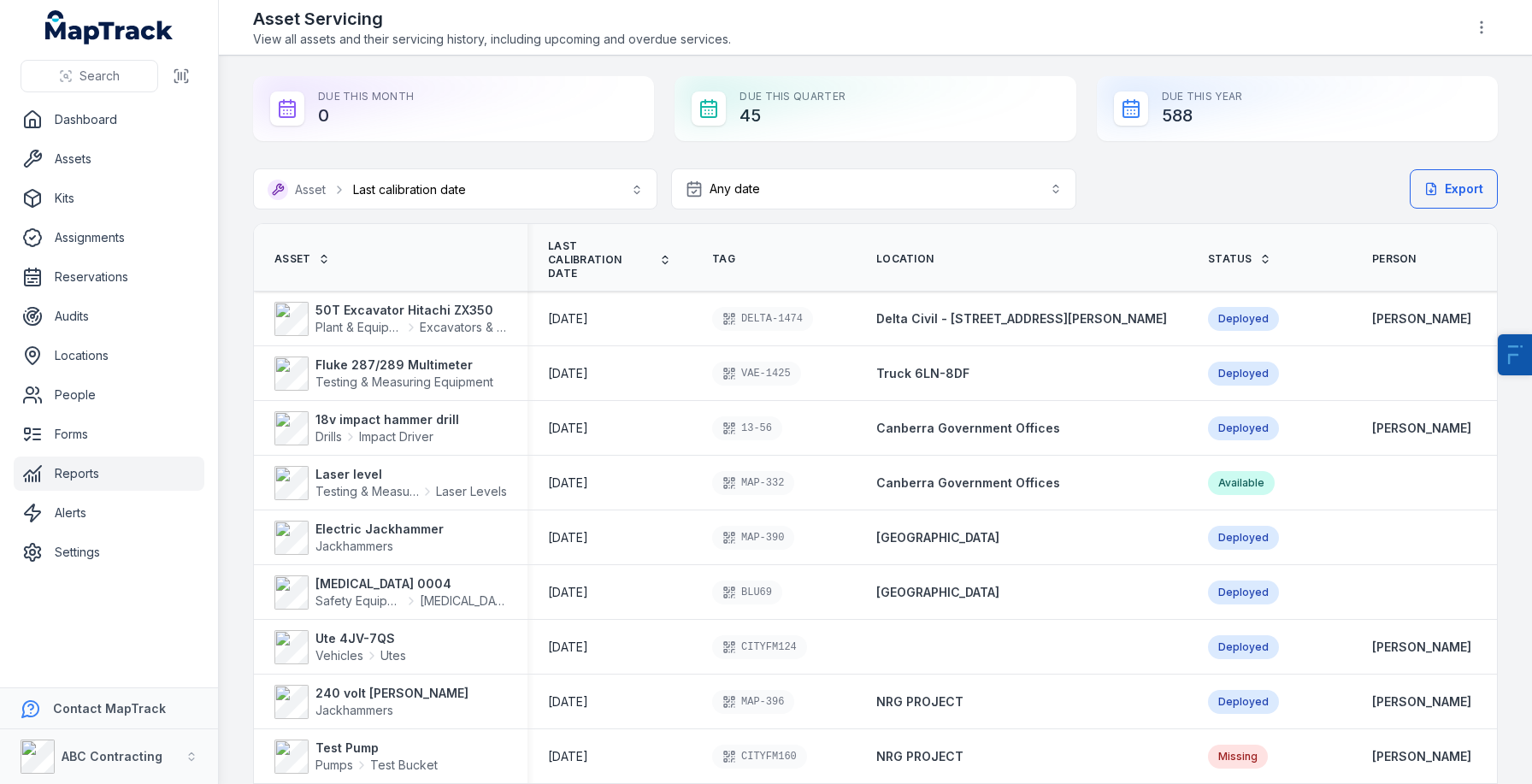
drag, startPoint x: 1198, startPoint y: 111, endPoint x: 1137, endPoint y: 112, distance: 61.0
click at [1137, 112] on div "Due This Year 588" at bounding box center [1297, 109] width 401 height 65
drag, startPoint x: 819, startPoint y: 114, endPoint x: 748, endPoint y: 113, distance: 71.0
click at [748, 113] on div "Due This Quarter 45" at bounding box center [874, 109] width 401 height 65
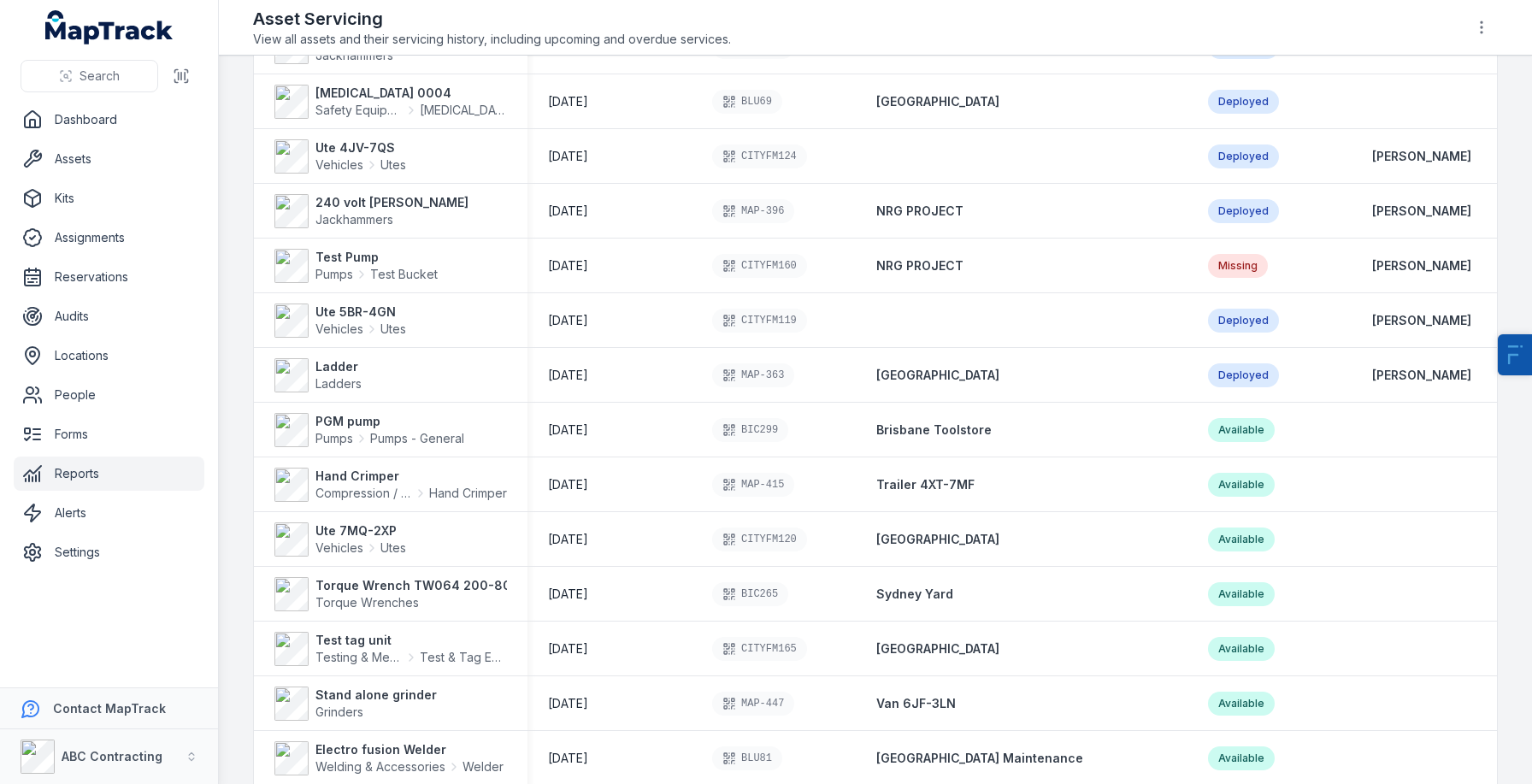
scroll to position [2297, 0]
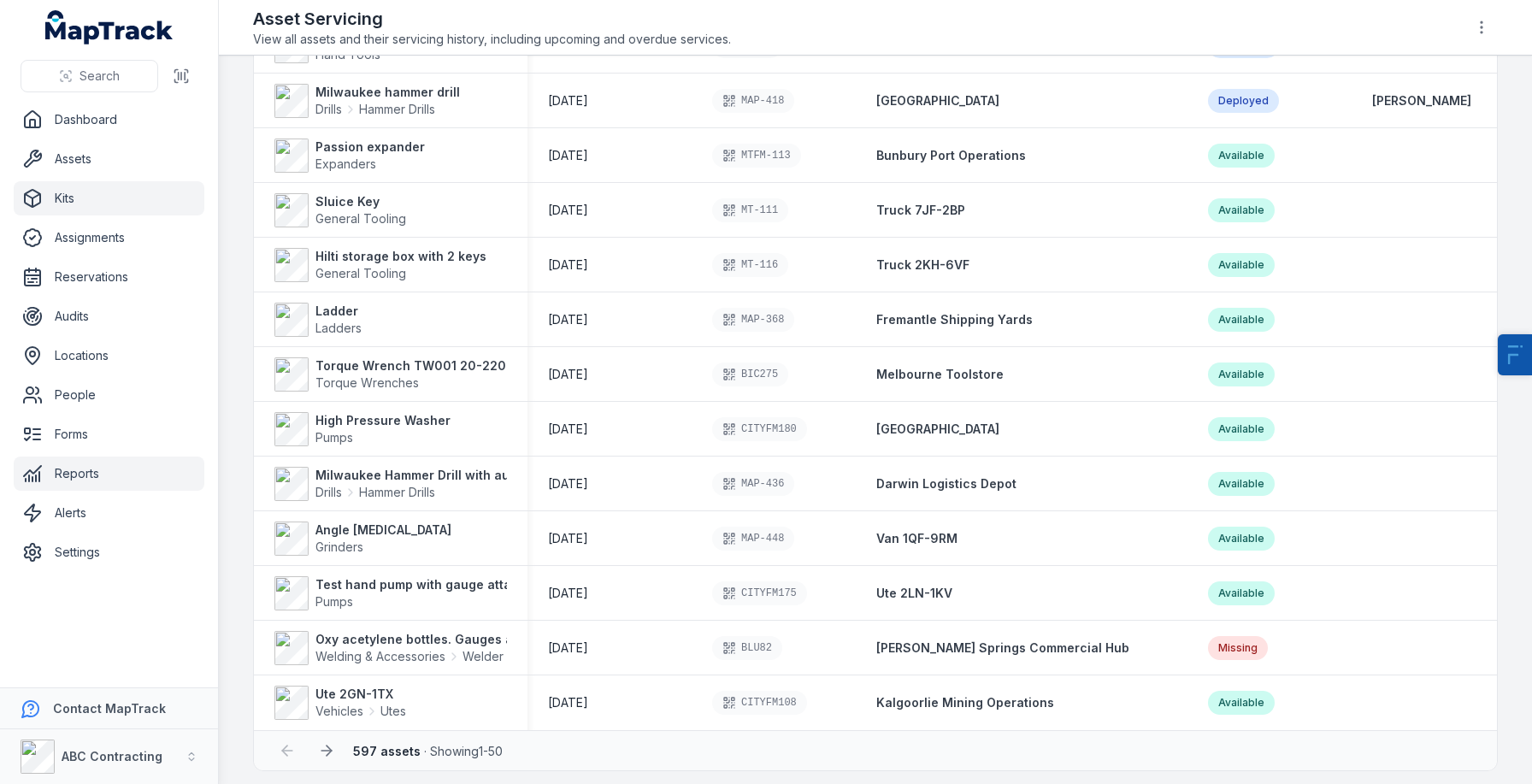
click at [105, 191] on link "Kits" at bounding box center [109, 198] width 191 height 35
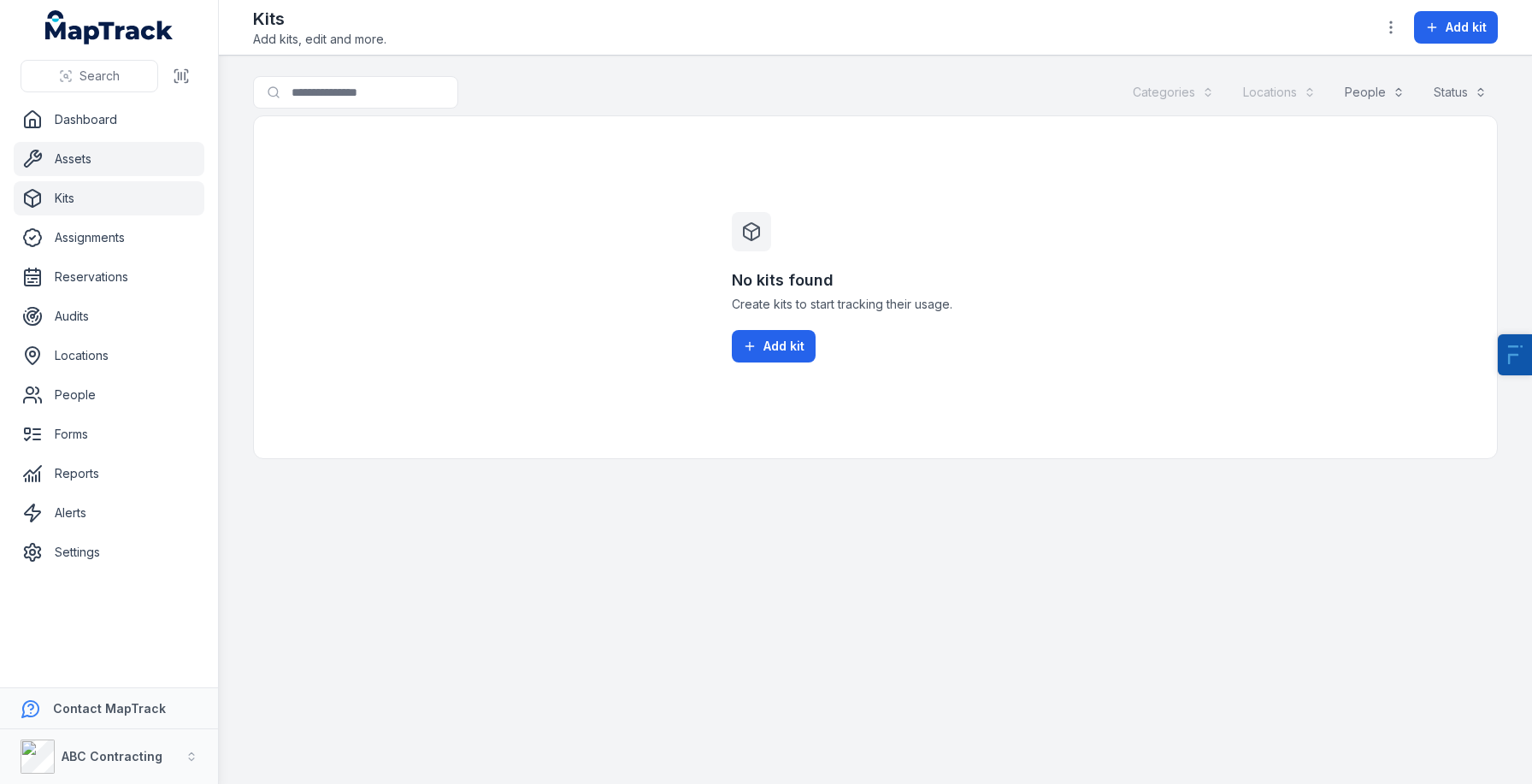
click at [84, 153] on link "Assets" at bounding box center [109, 158] width 191 height 35
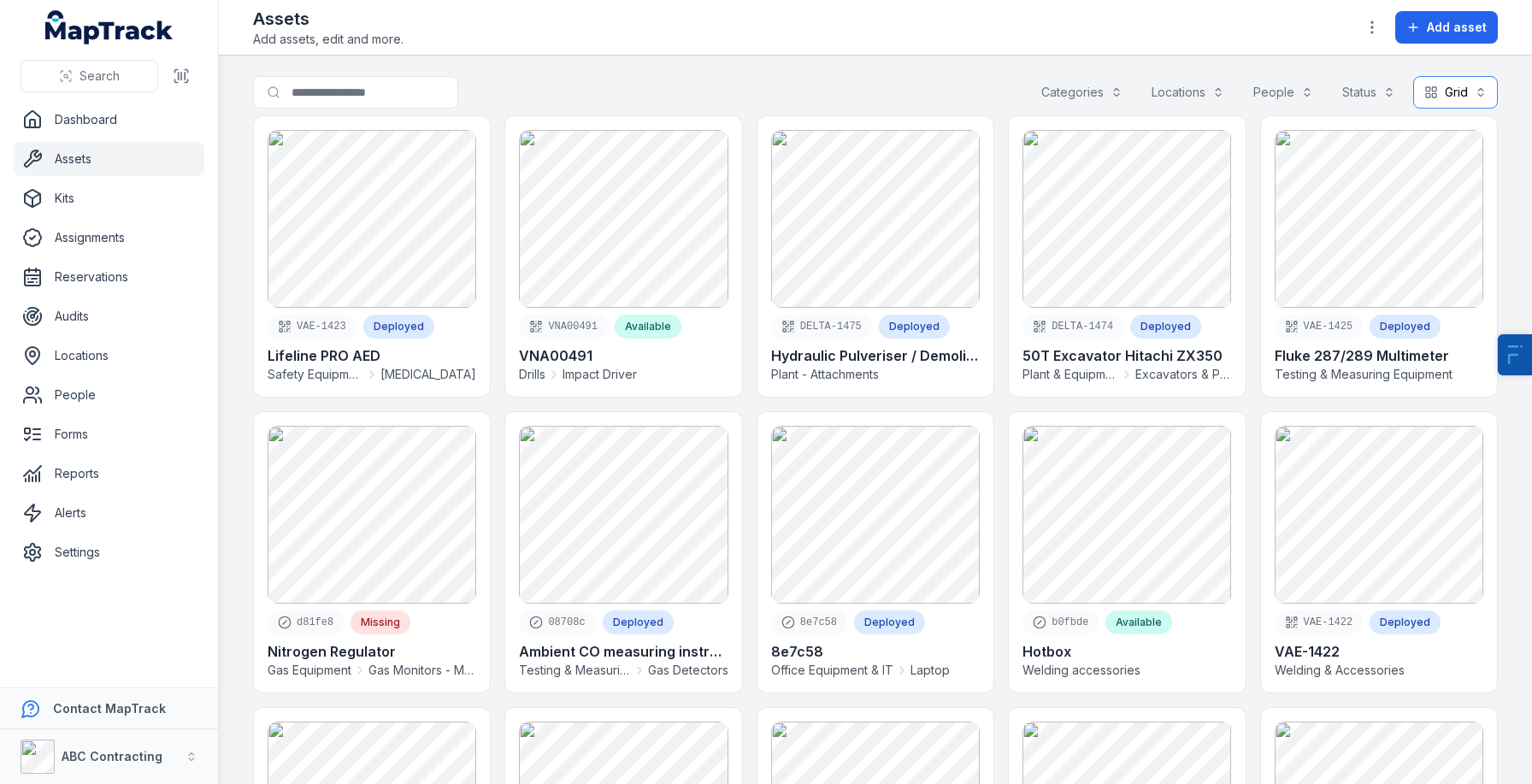
click at [1458, 86] on button "Grid ****" at bounding box center [1455, 92] width 84 height 33
click at [1428, 143] on div "Table" at bounding box center [1436, 135] width 53 height 17
